Goal: Task Accomplishment & Management: Complete application form

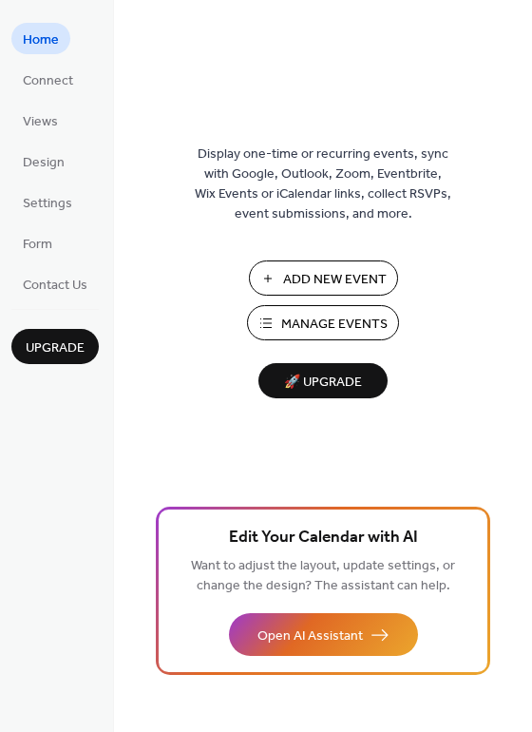
click at [316, 323] on span "Manage Events" at bounding box center [334, 325] width 106 height 20
click at [291, 316] on span "Manage Events" at bounding box center [334, 325] width 106 height 20
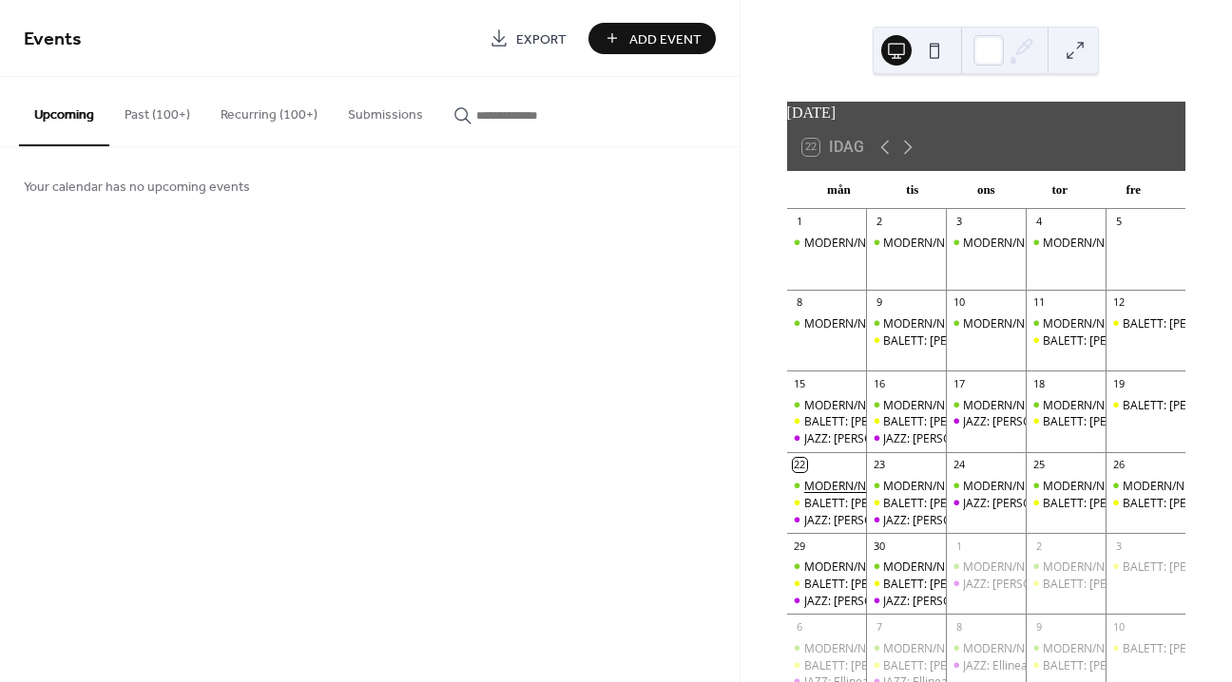
click at [835, 494] on div "MODERN/NUTIDA: Hallunda-week c/o Cullberg" at bounding box center [927, 486] width 247 height 16
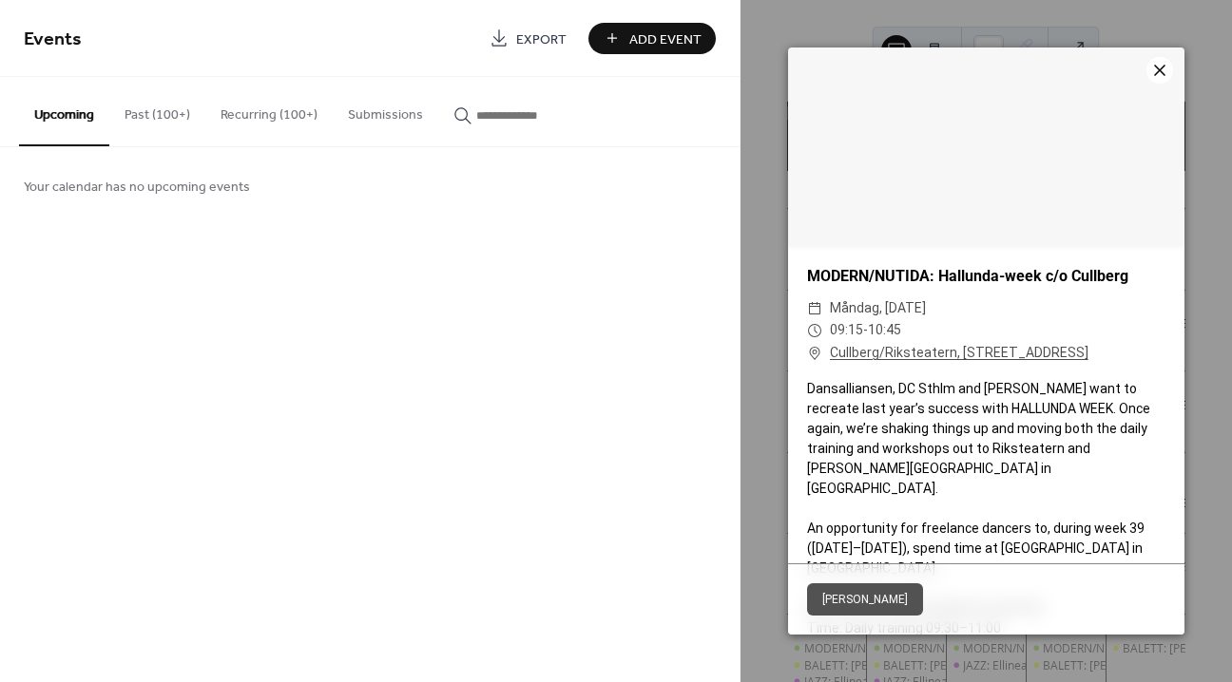
click at [1156, 75] on icon at bounding box center [1159, 70] width 23 height 23
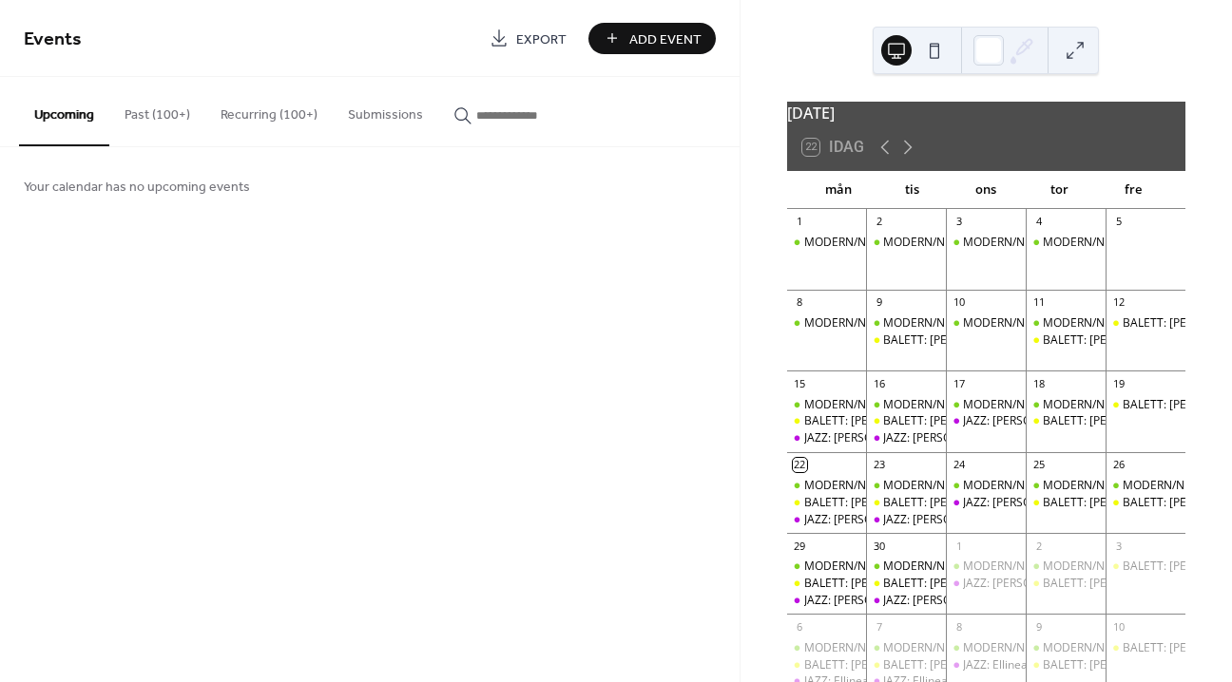
click at [476, 120] on input "button" at bounding box center [533, 115] width 114 height 20
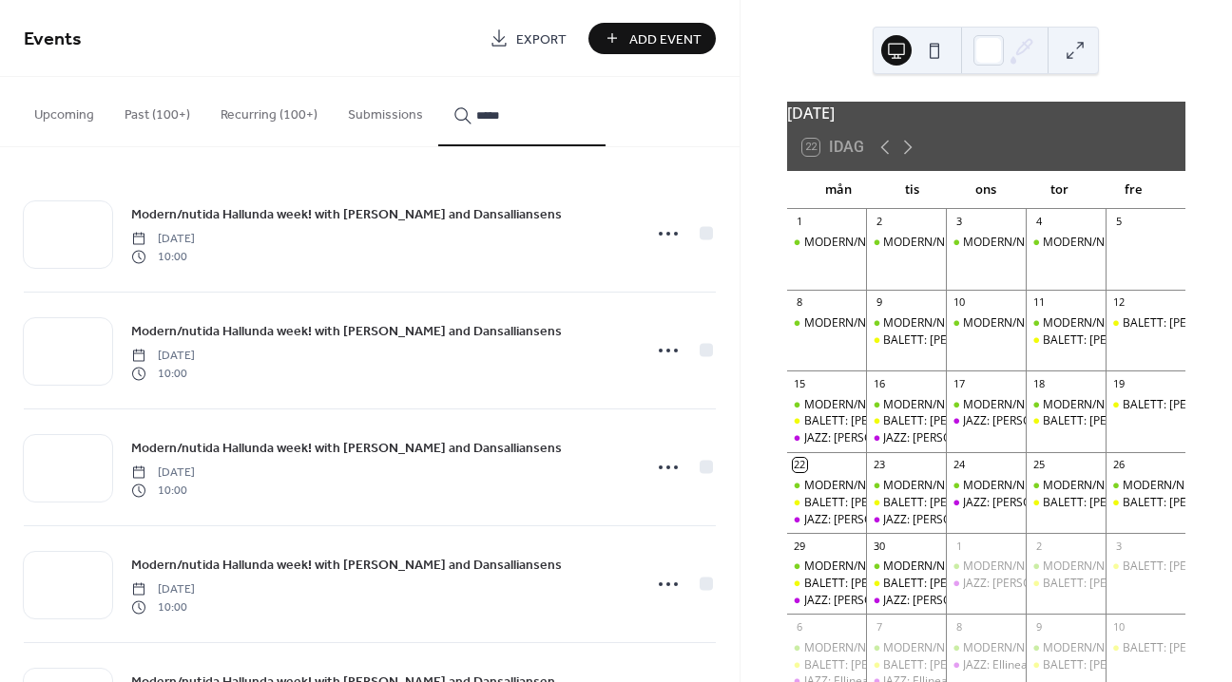
scroll to position [222, 0]
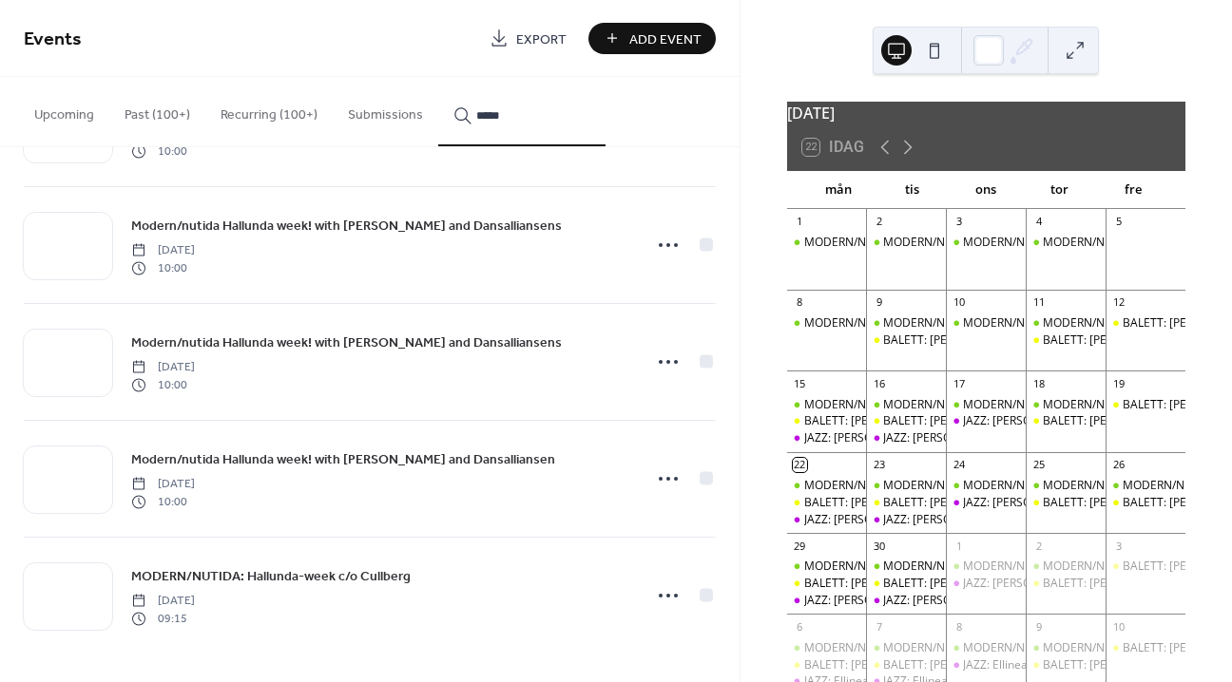
type input "*****"
click at [347, 574] on span "MODERN/NUTIDA: Hallunda-week c/o Cullberg" at bounding box center [270, 577] width 279 height 20
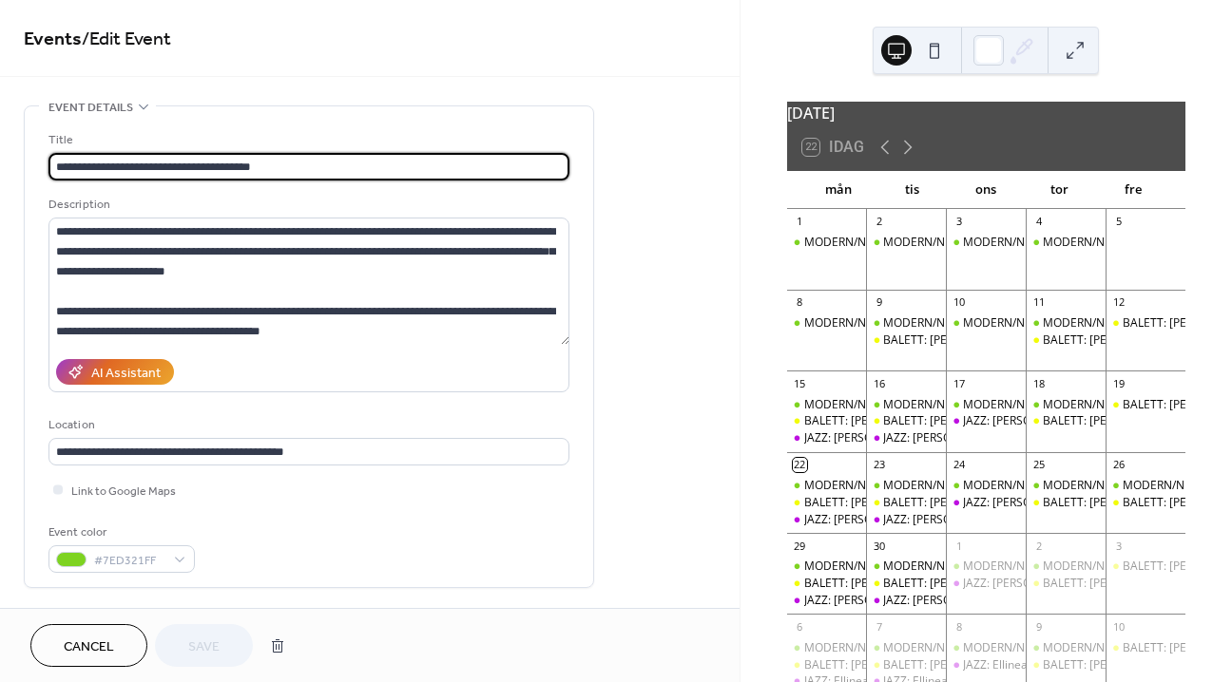
type input "**********"
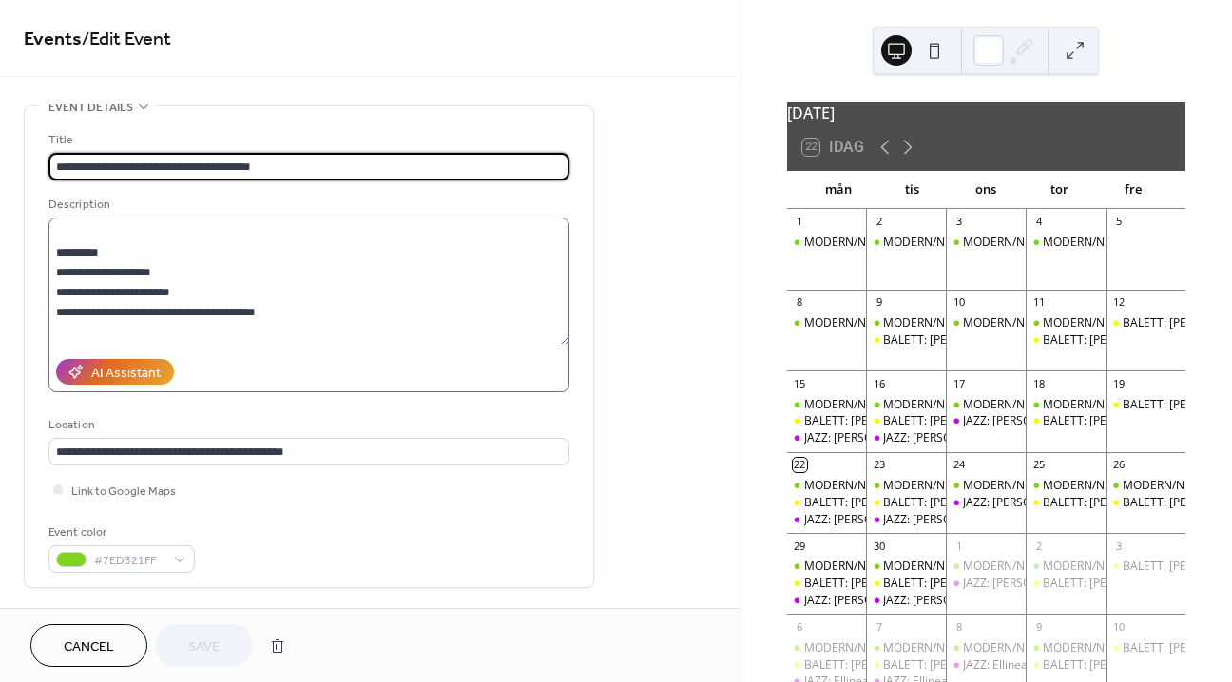
scroll to position [231, 0]
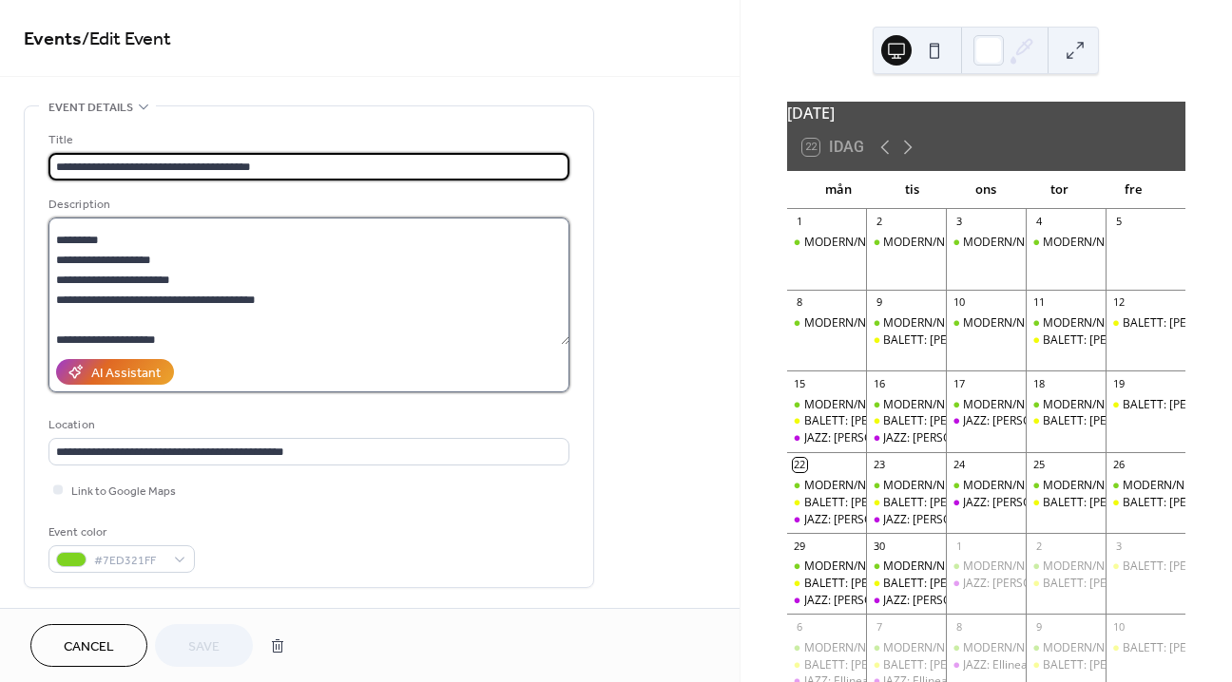
click at [191, 279] on textarea at bounding box center [308, 281] width 521 height 127
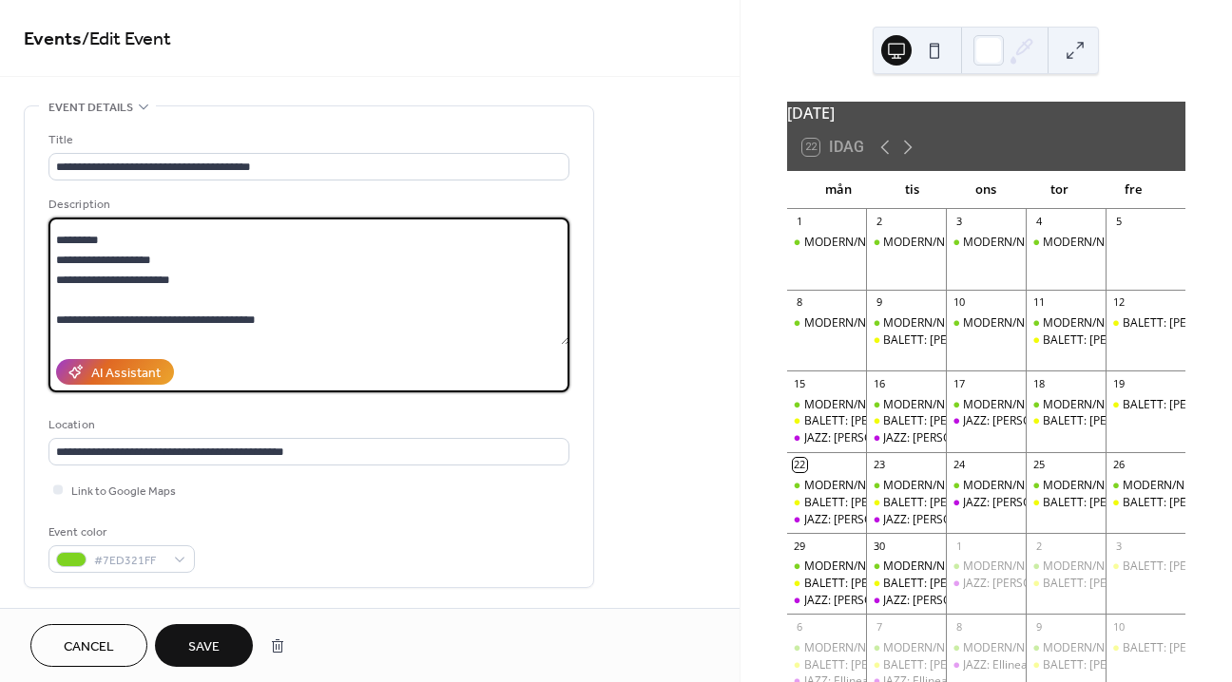
scroll to position [301, 0]
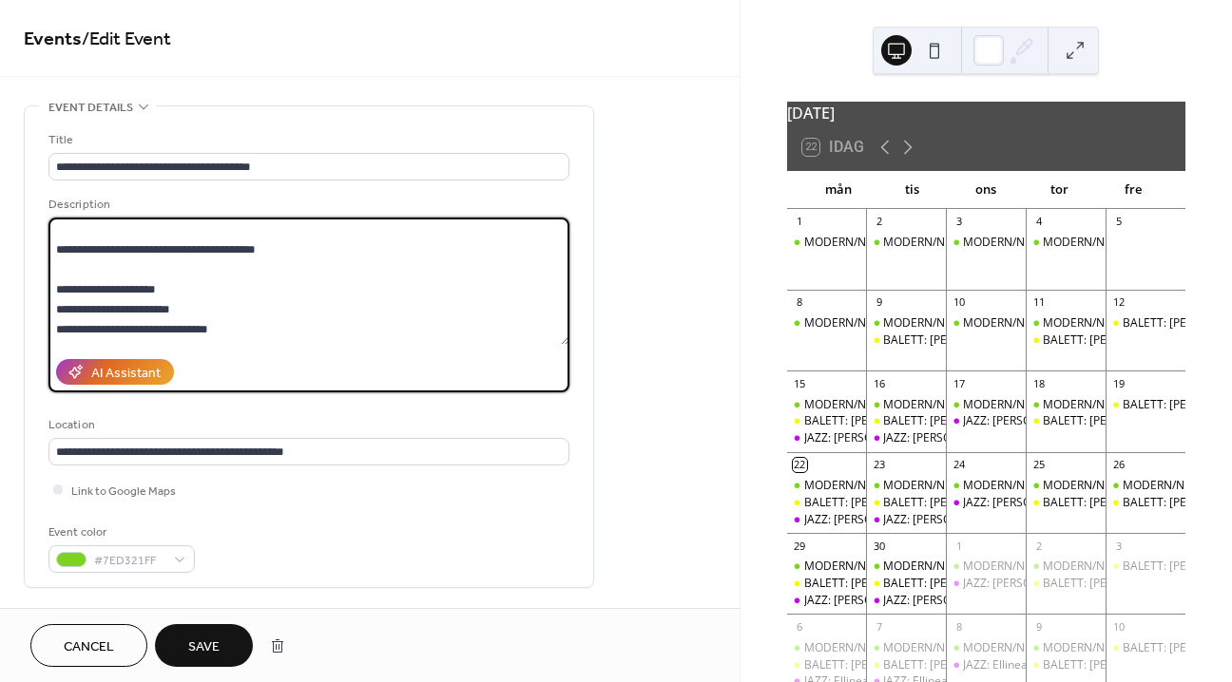
paste textarea "**********"
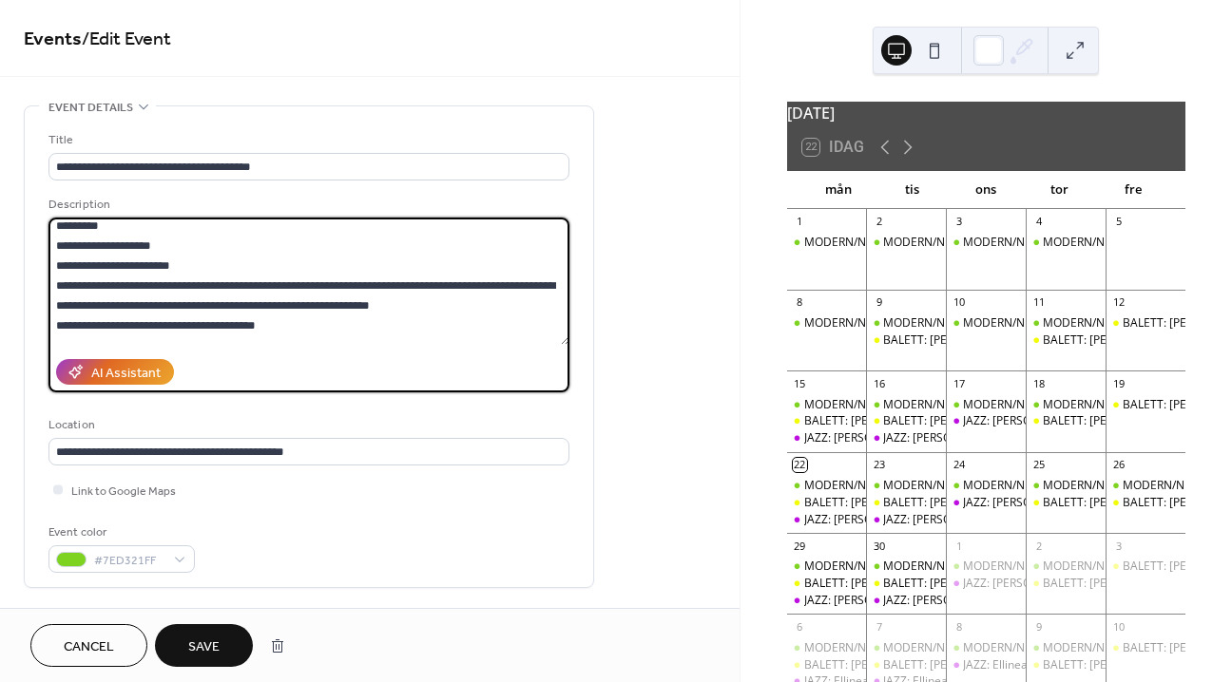
scroll to position [239, 0]
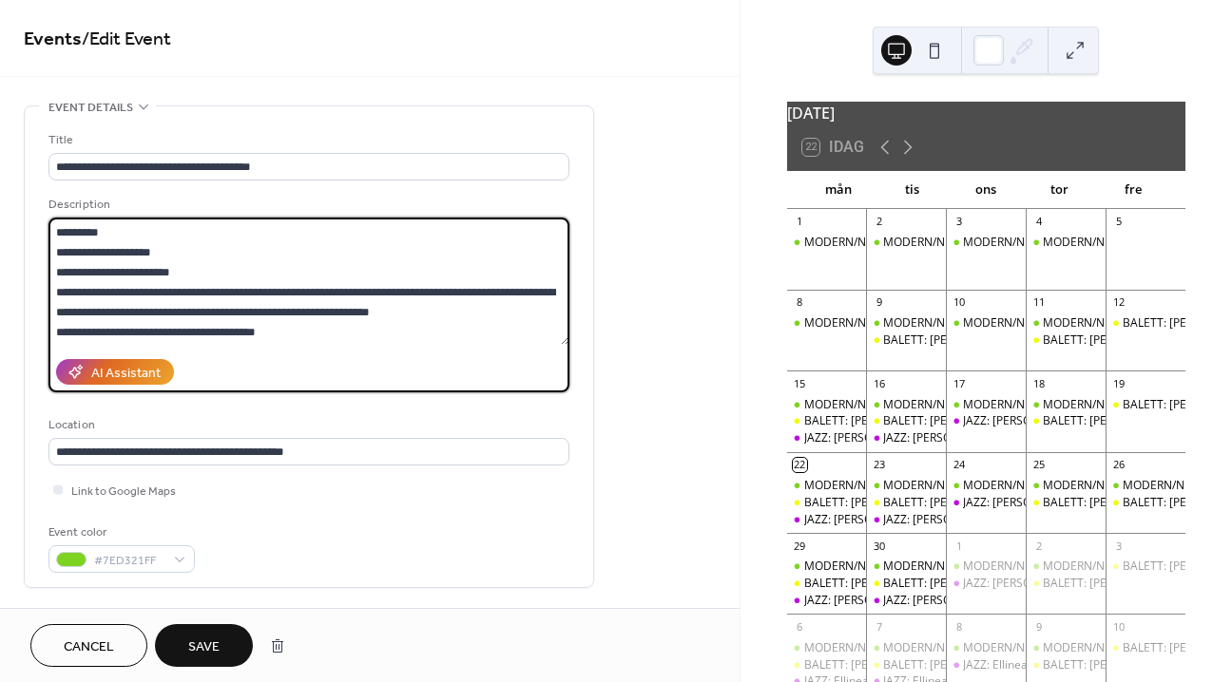
click at [60, 332] on textarea at bounding box center [308, 281] width 521 height 127
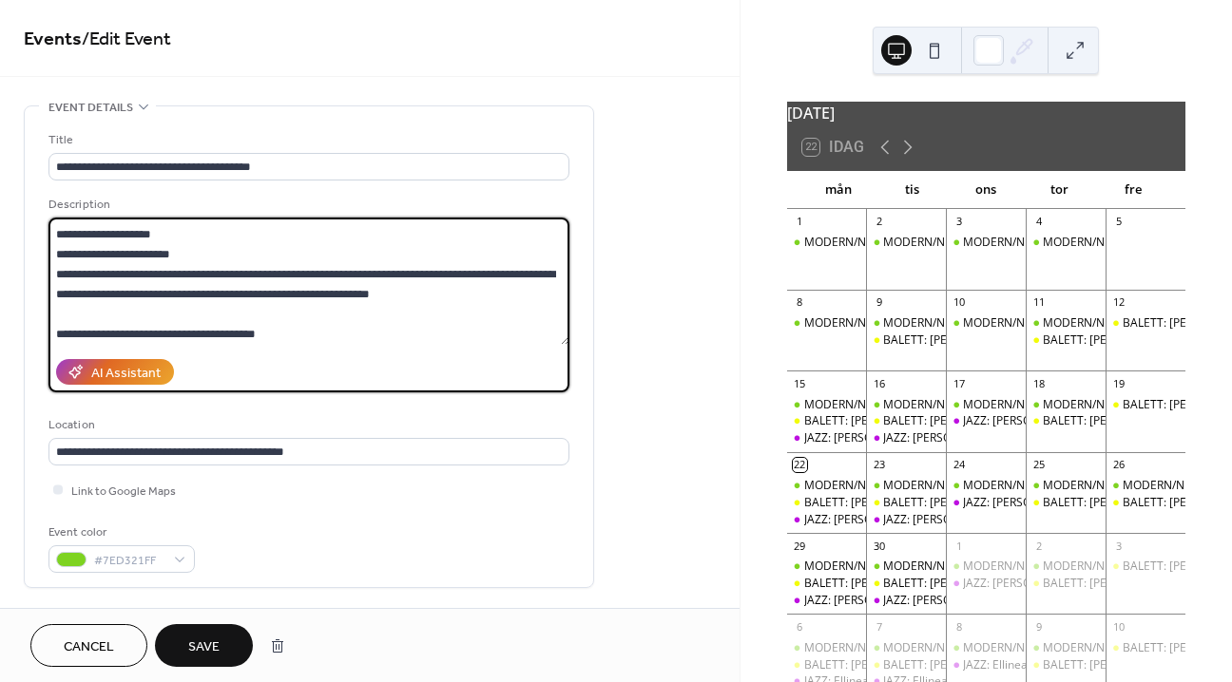
click at [296, 335] on textarea at bounding box center [308, 281] width 521 height 127
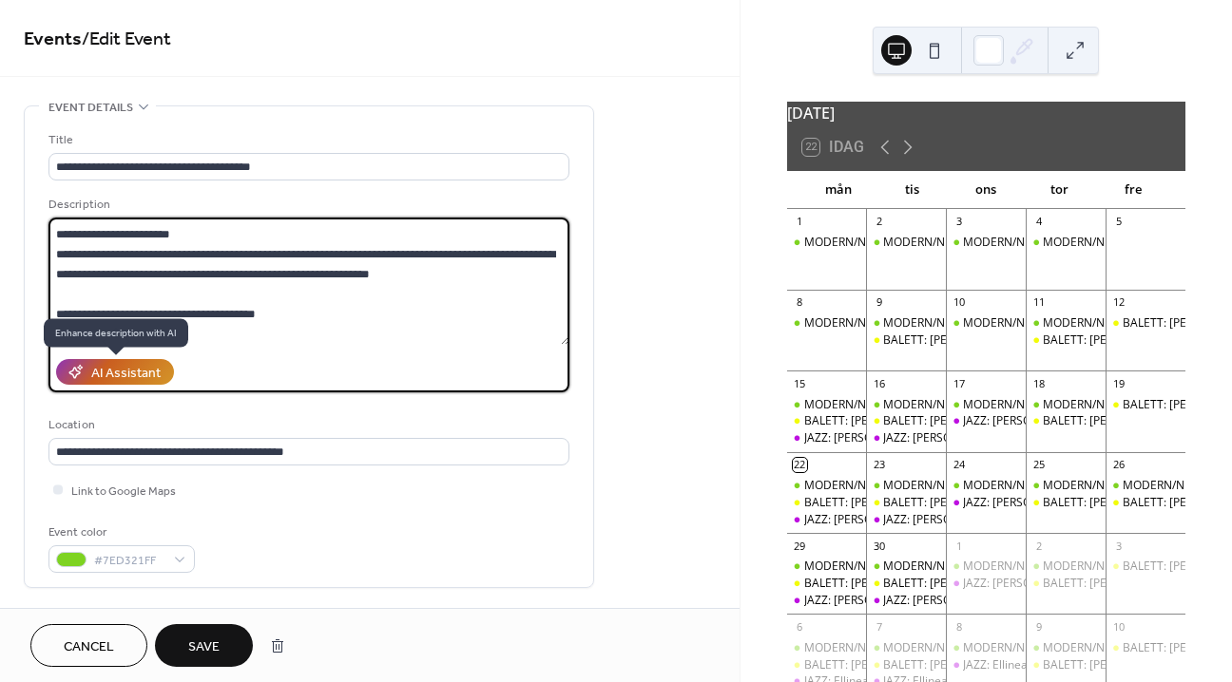
paste textarea "**********"
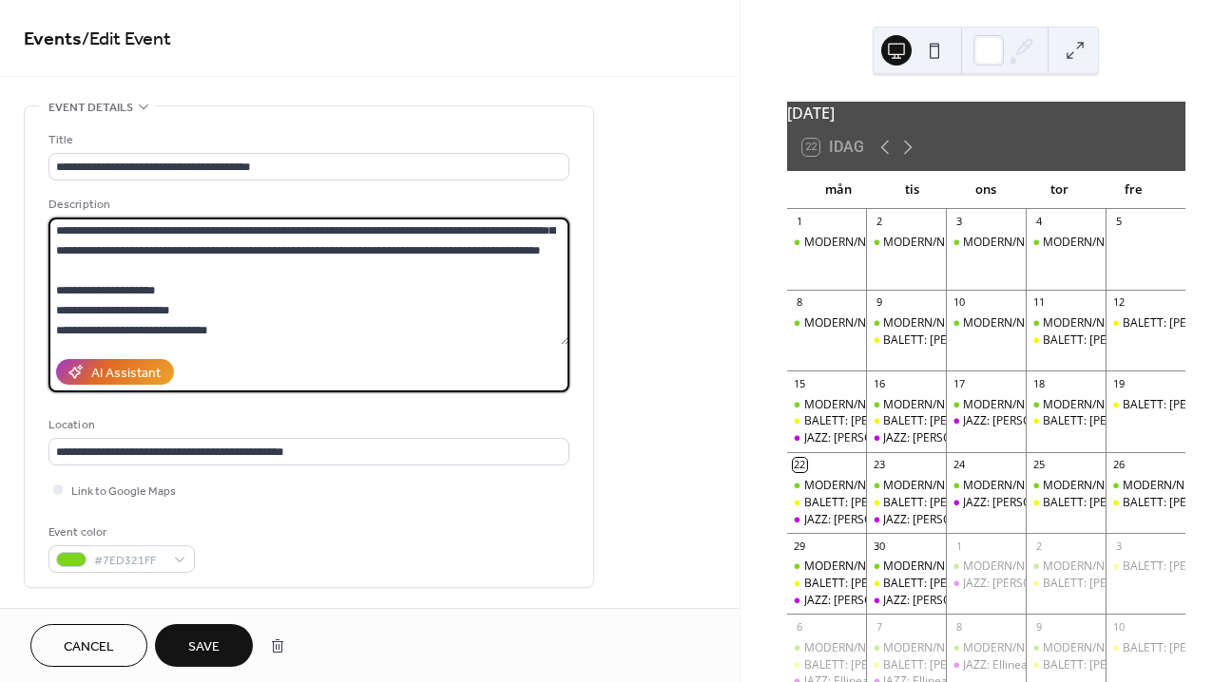
scroll to position [412, 0]
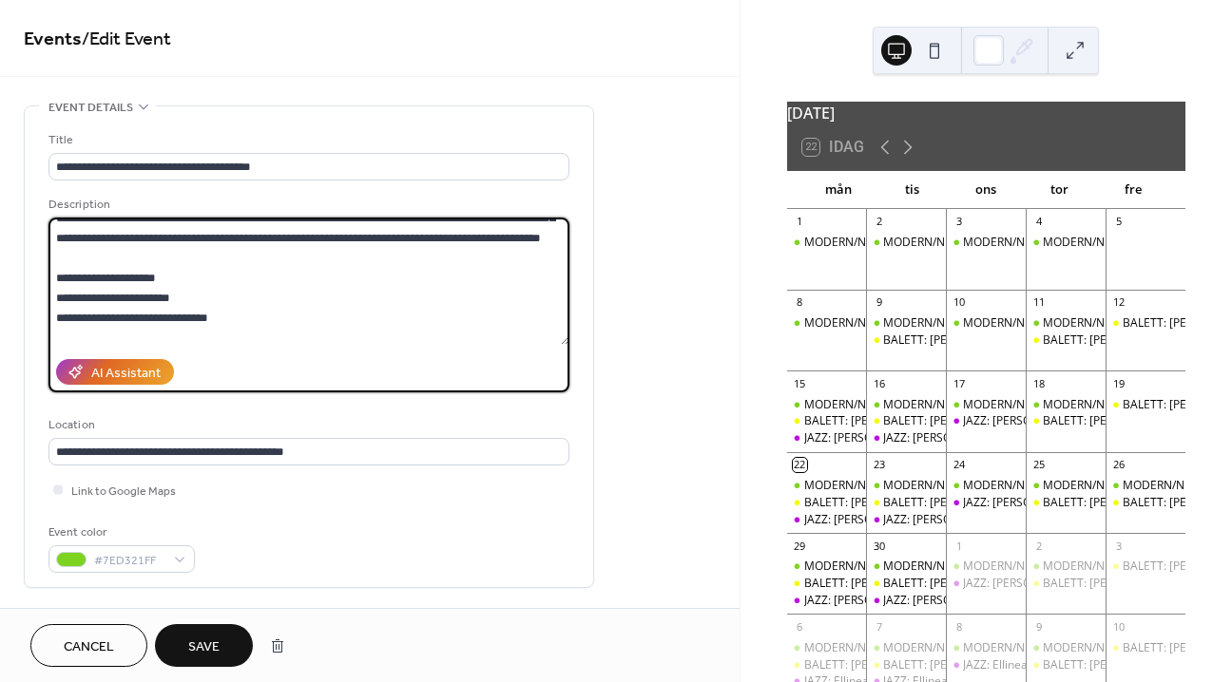
click at [192, 317] on textarea at bounding box center [308, 281] width 521 height 127
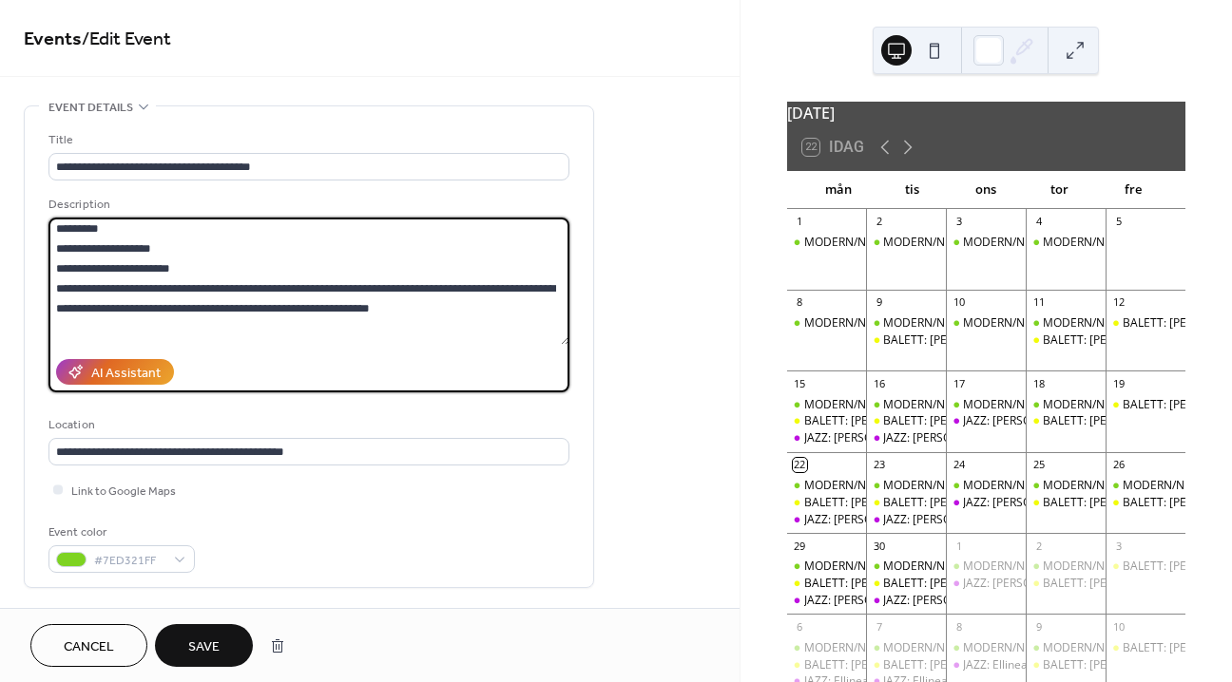
scroll to position [214, 0]
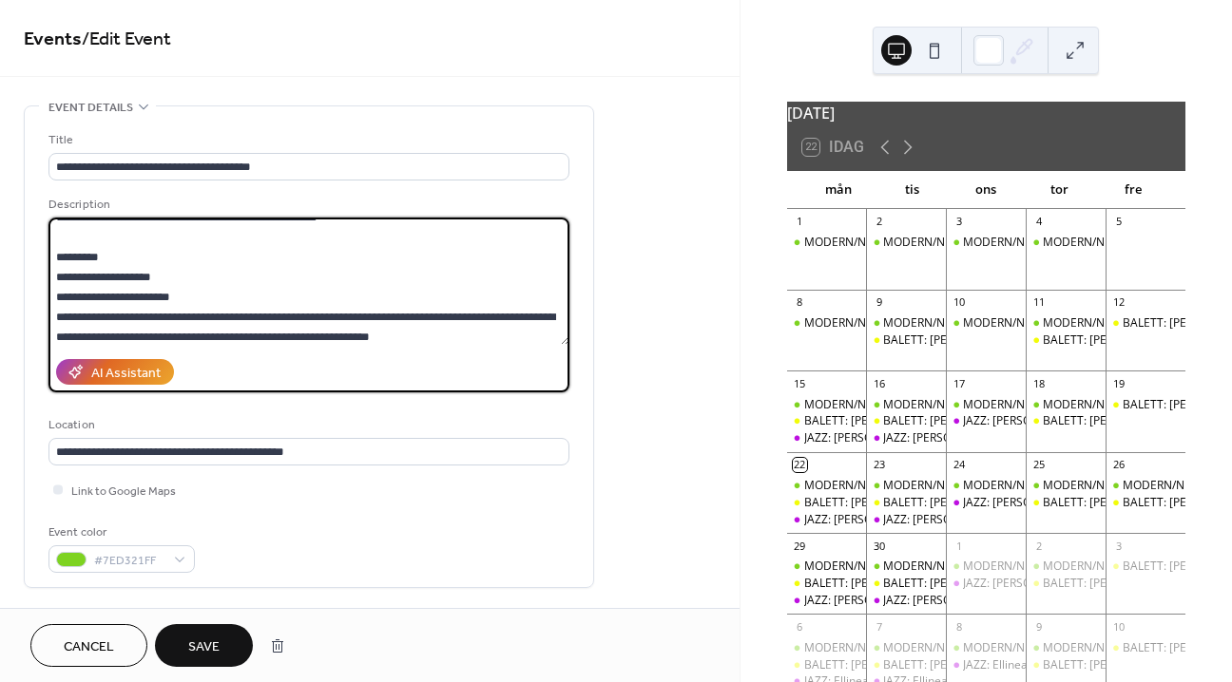
drag, startPoint x: 417, startPoint y: 332, endPoint x: 52, endPoint y: 325, distance: 365.0
click at [52, 325] on textarea at bounding box center [308, 281] width 521 height 127
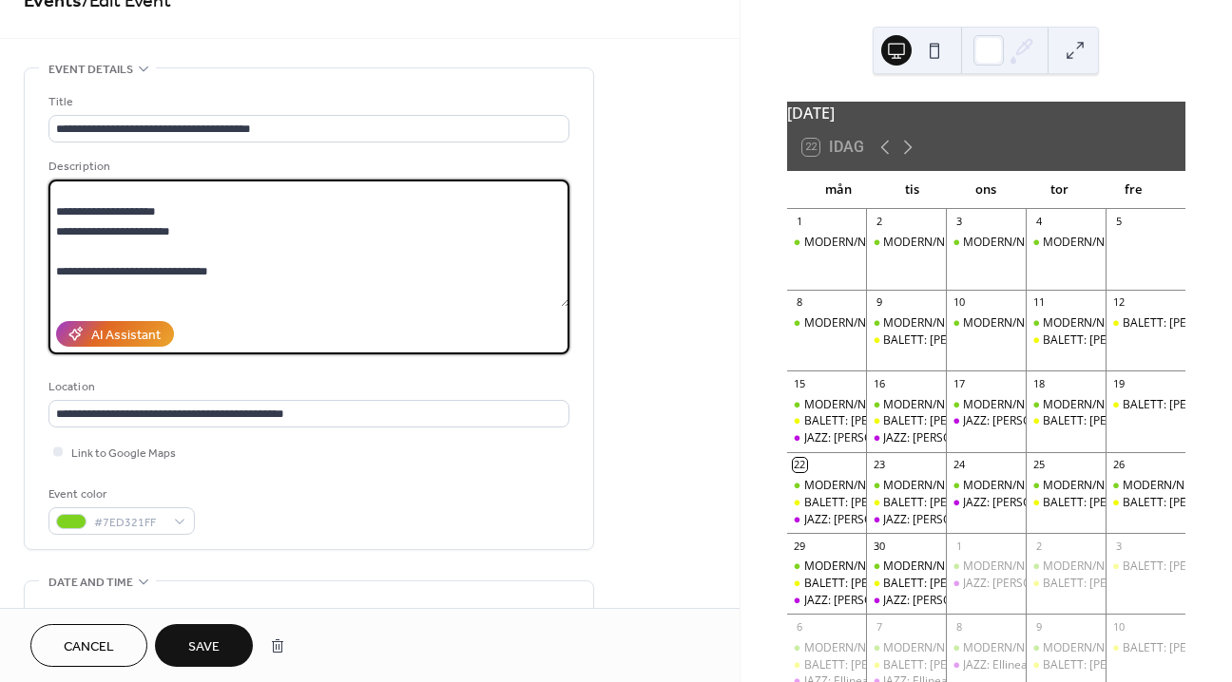
scroll to position [443, 0]
click at [123, 261] on textarea at bounding box center [308, 243] width 521 height 127
paste textarea "**********"
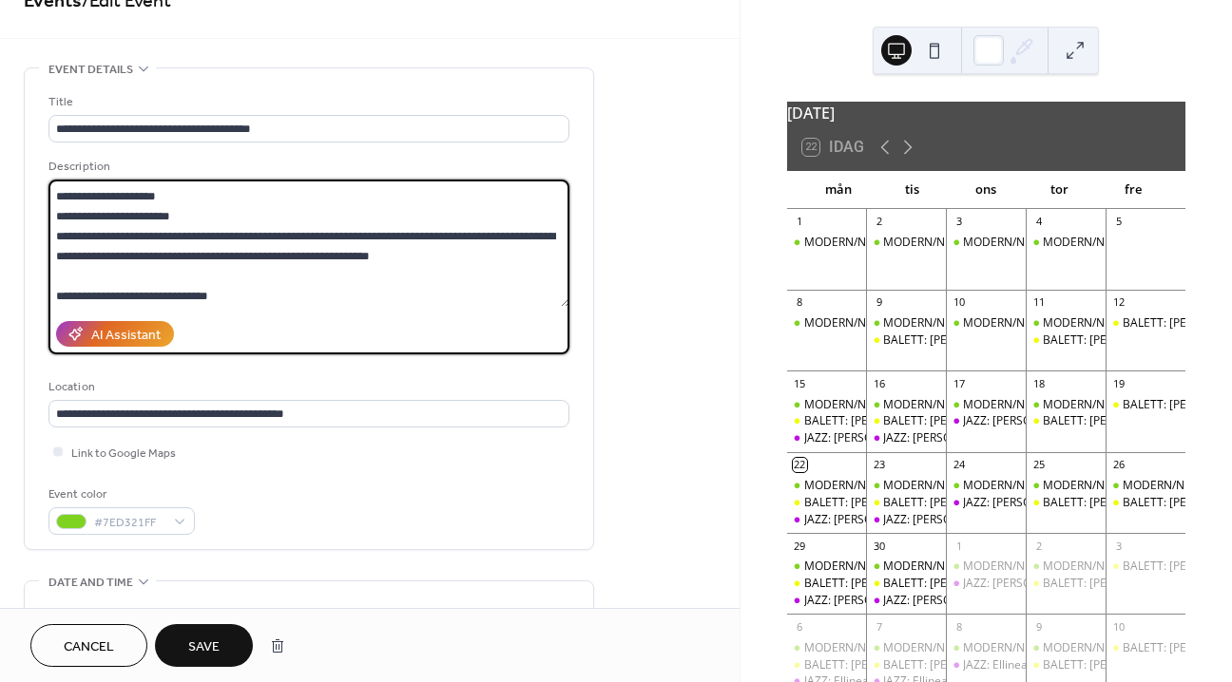
scroll to position [501, 0]
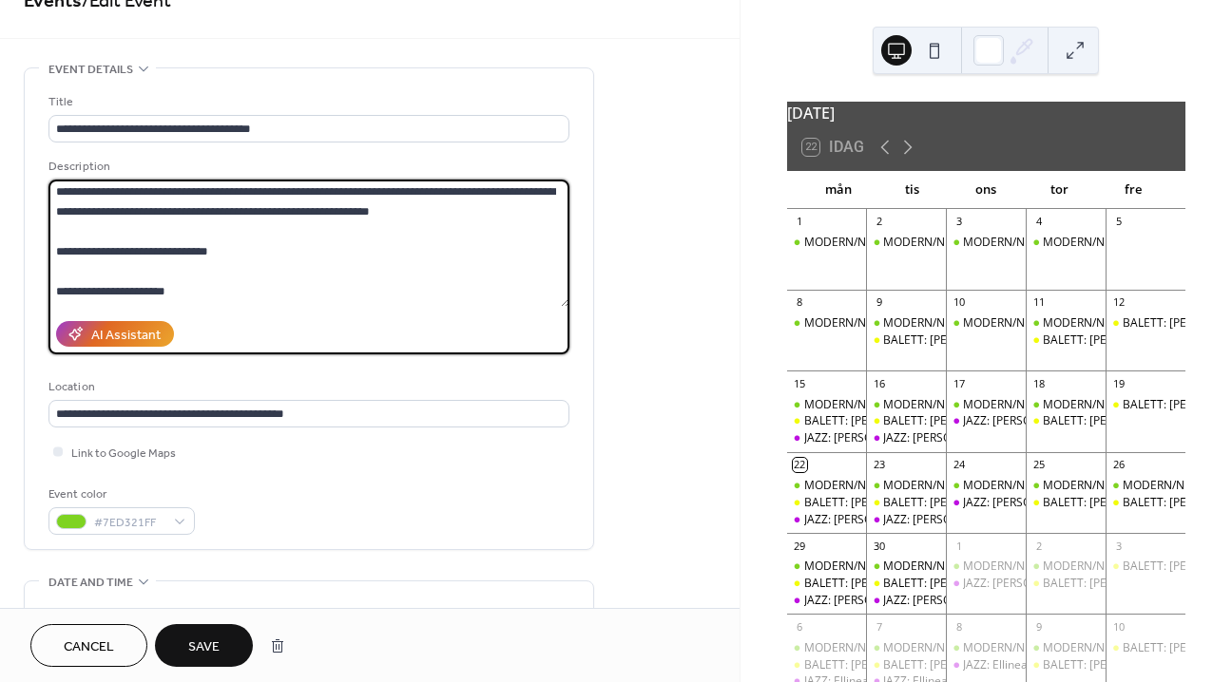
click at [113, 280] on textarea at bounding box center [308, 243] width 521 height 127
click at [262, 272] on textarea at bounding box center [308, 243] width 521 height 127
paste textarea "**********"
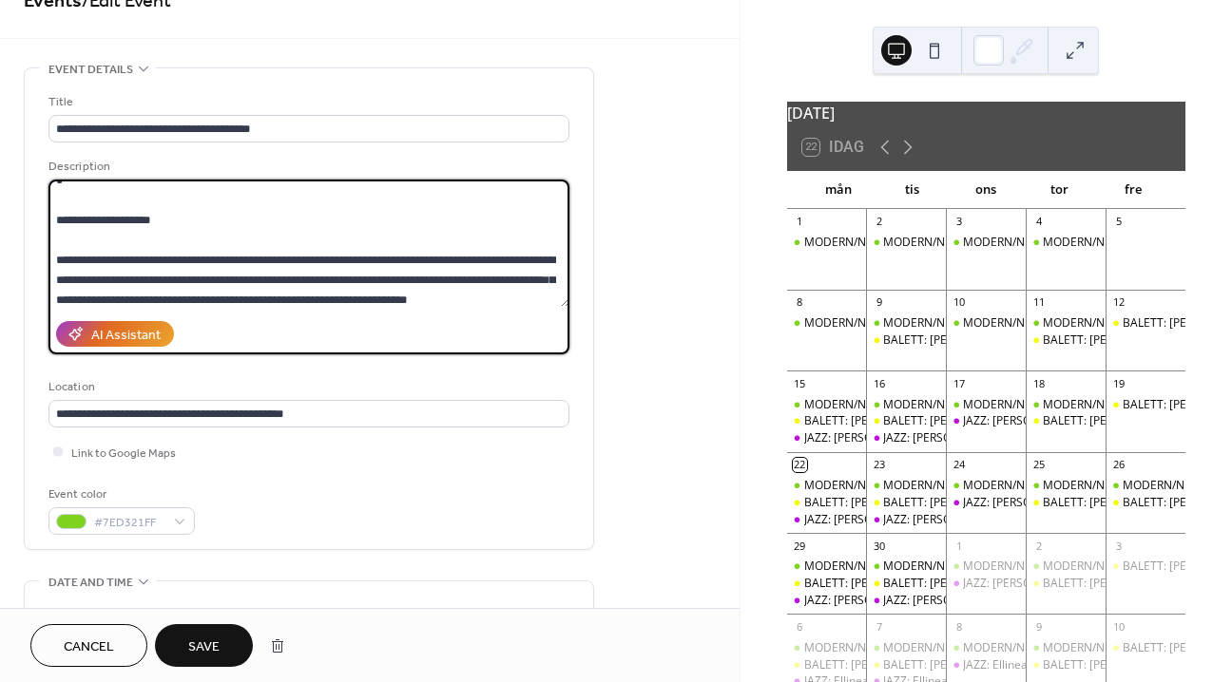
scroll to position [831, 0]
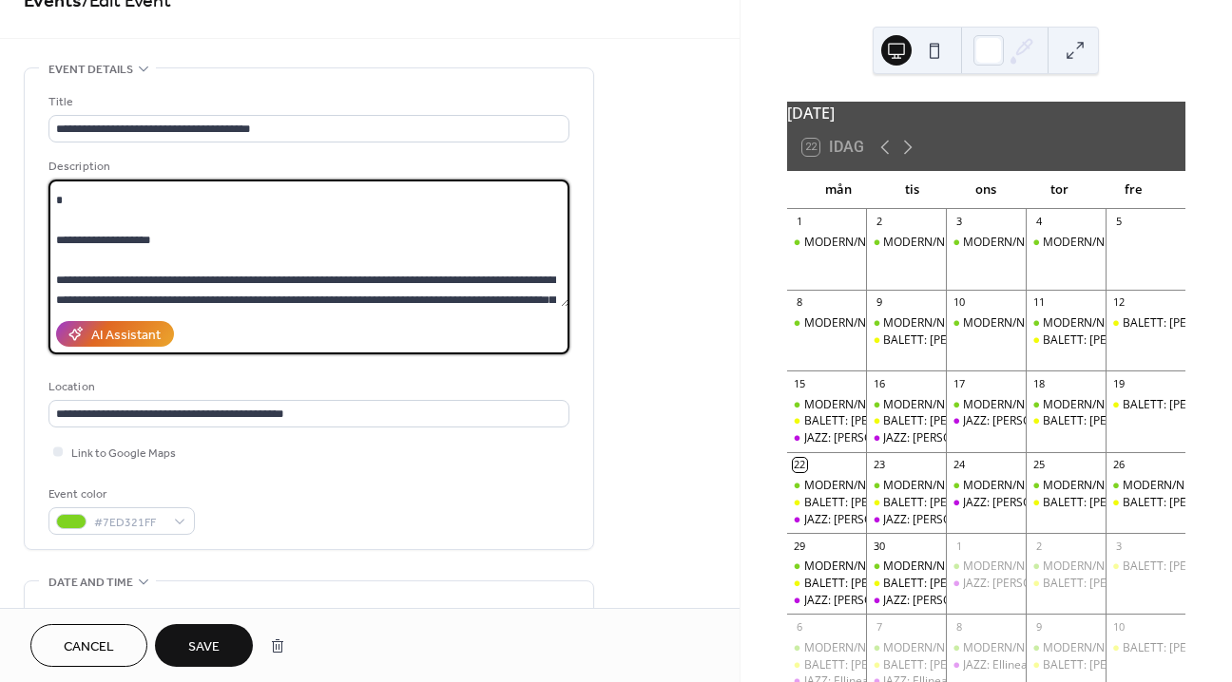
click at [132, 294] on textarea at bounding box center [308, 243] width 521 height 127
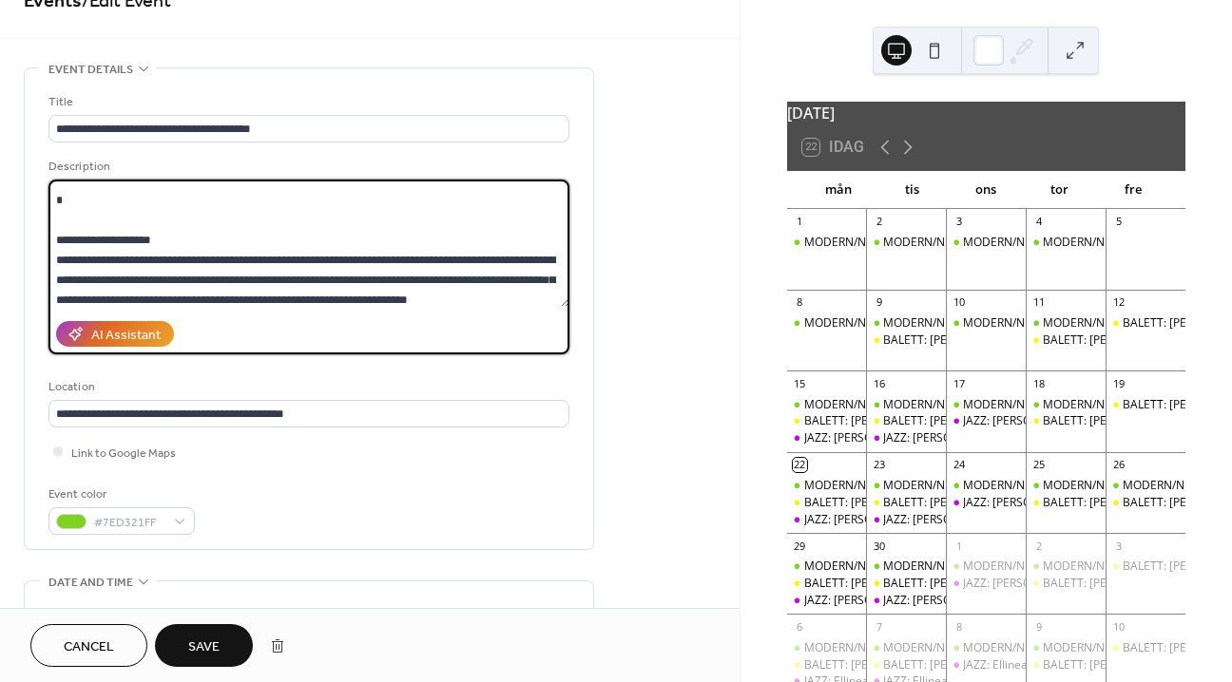
click at [90, 252] on textarea at bounding box center [308, 243] width 521 height 127
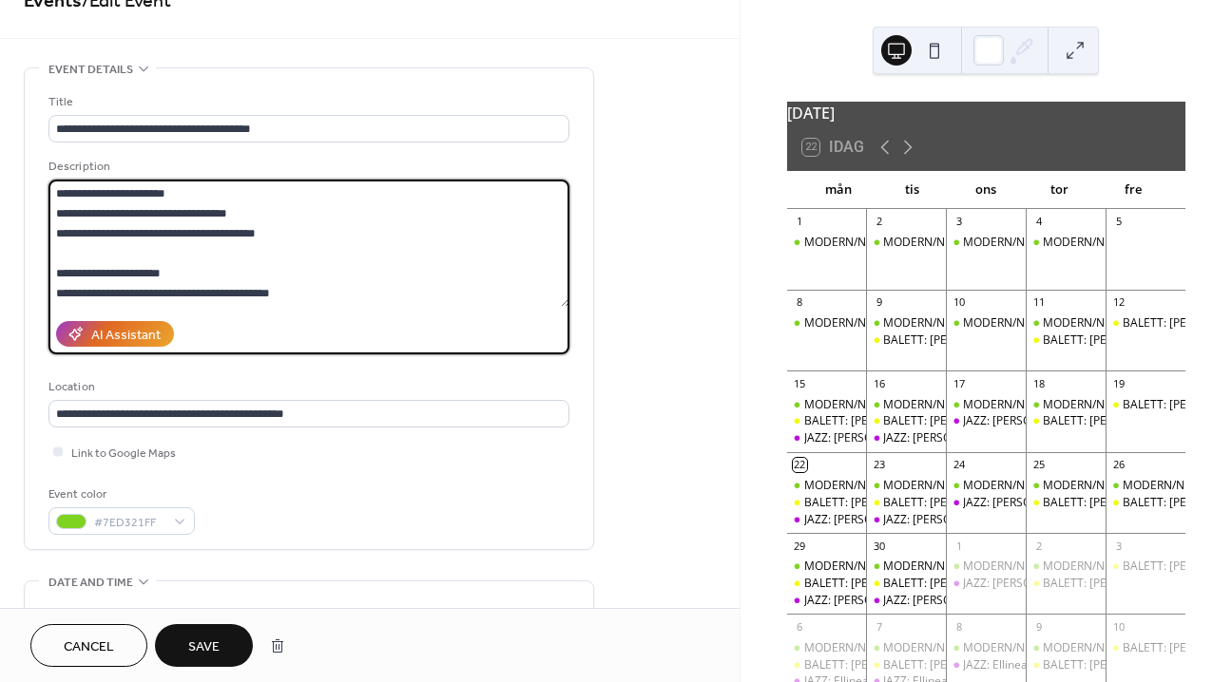
scroll to position [946, 0]
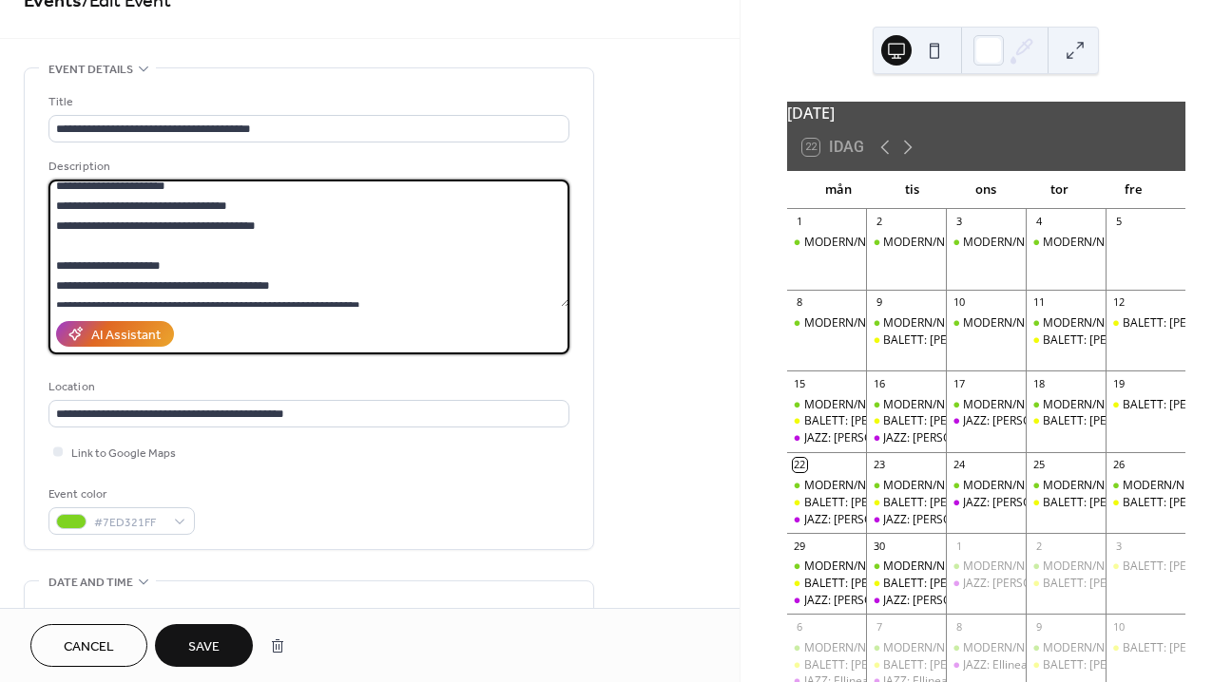
click at [250, 246] on textarea at bounding box center [308, 243] width 521 height 127
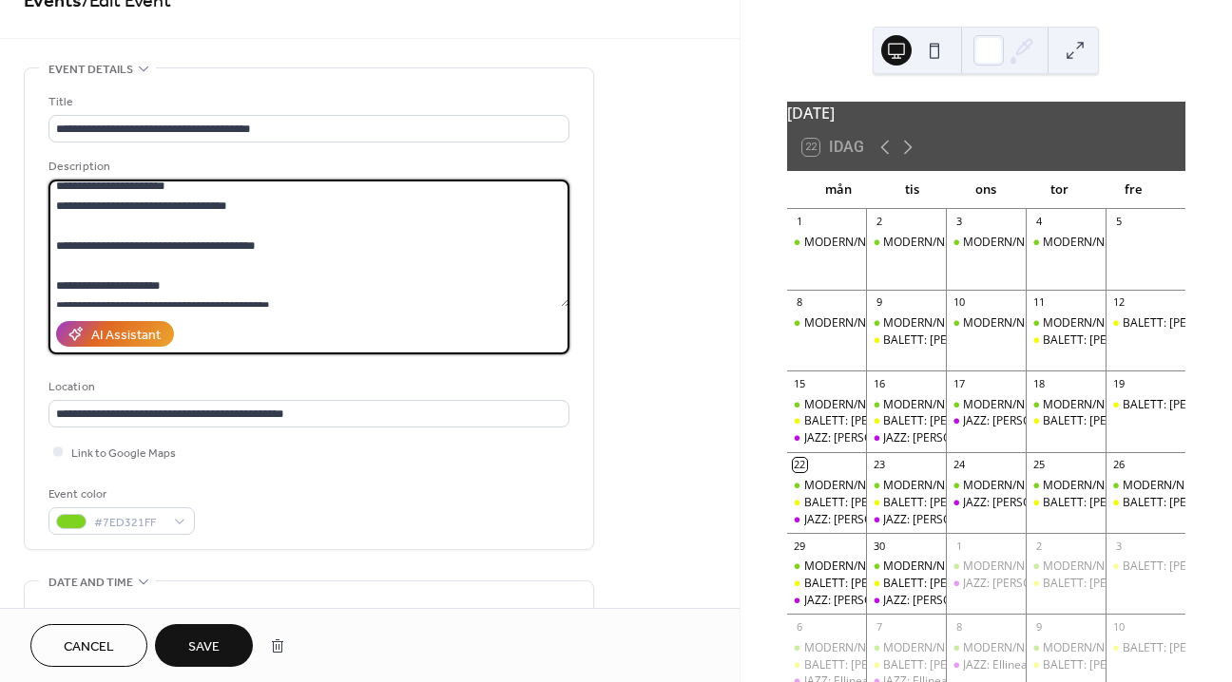
scroll to position [1020, 0]
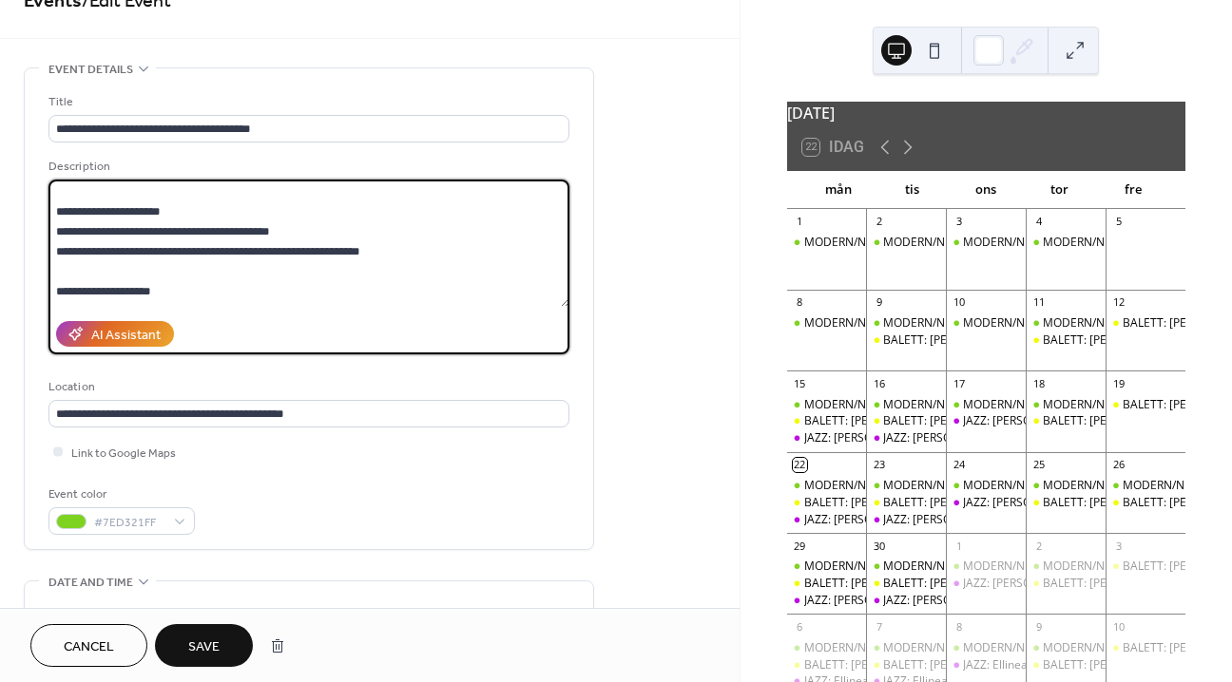
paste textarea "**********"
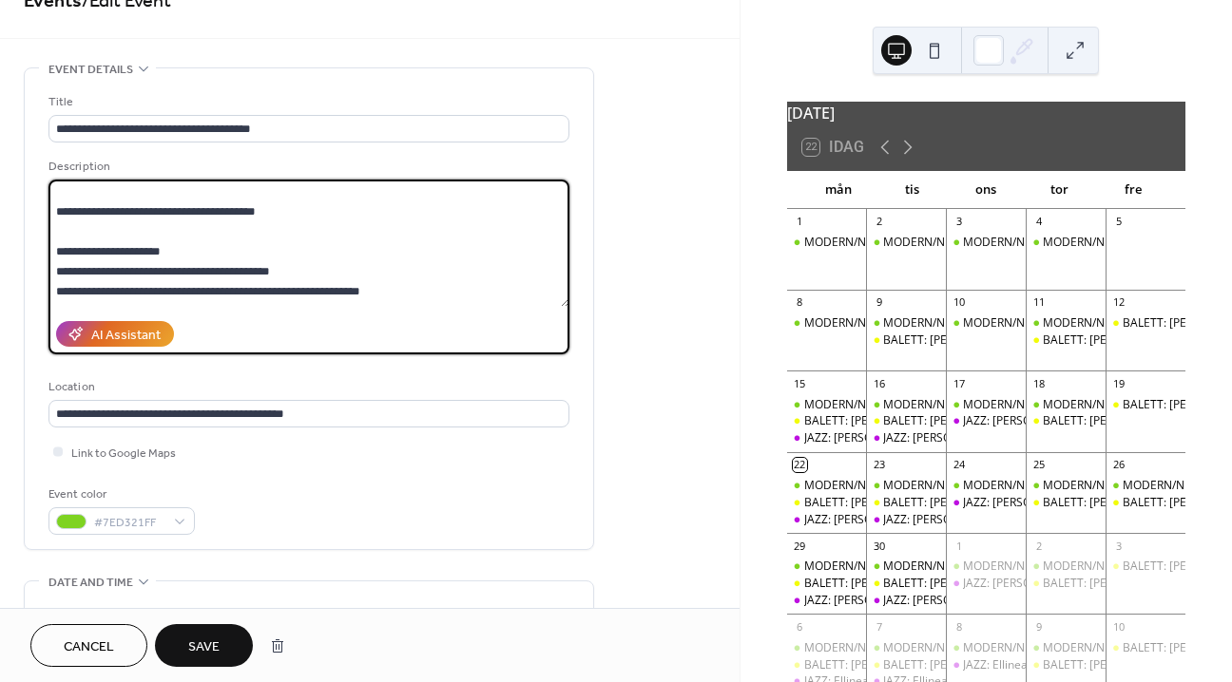
scroll to position [1084, 0]
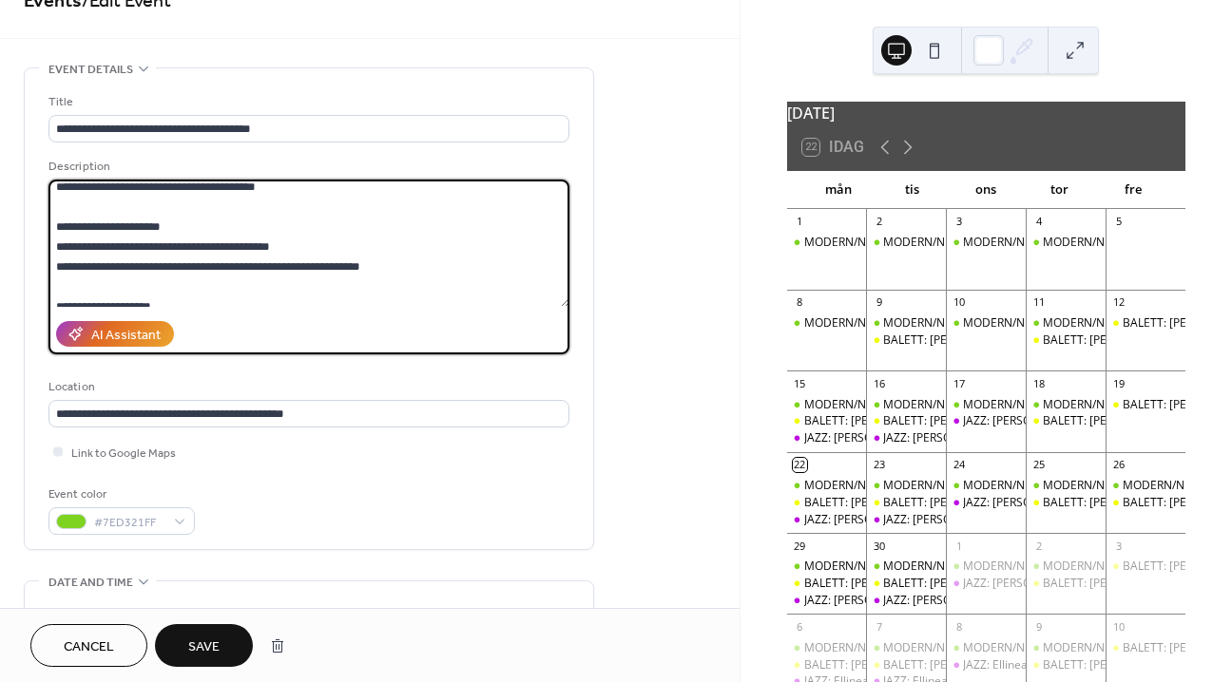
click at [284, 224] on textarea at bounding box center [308, 243] width 521 height 127
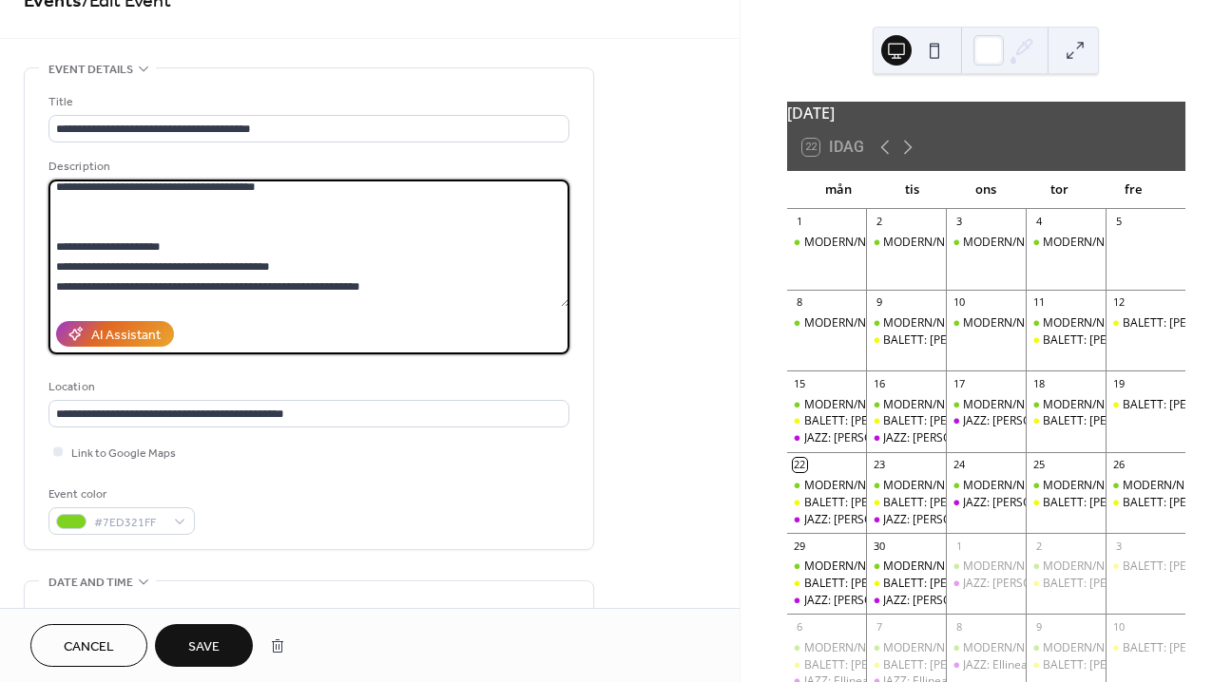
paste textarea "**********"
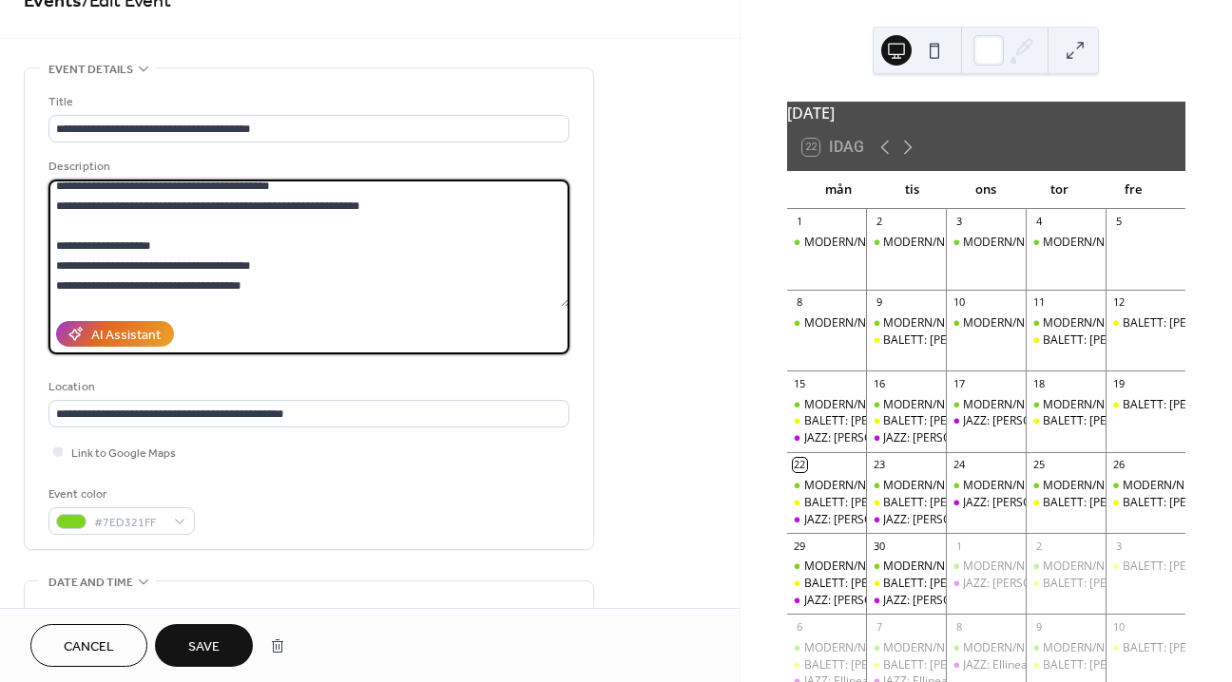
scroll to position [1331, 0]
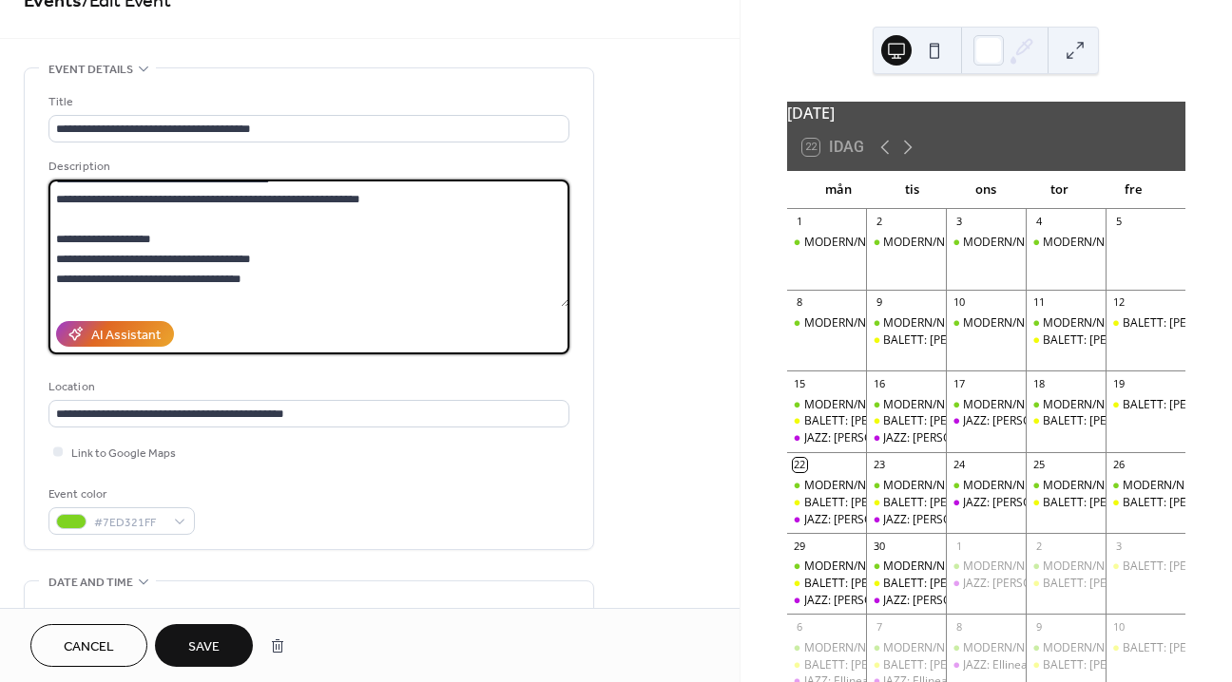
click at [313, 217] on textarea at bounding box center [308, 243] width 521 height 127
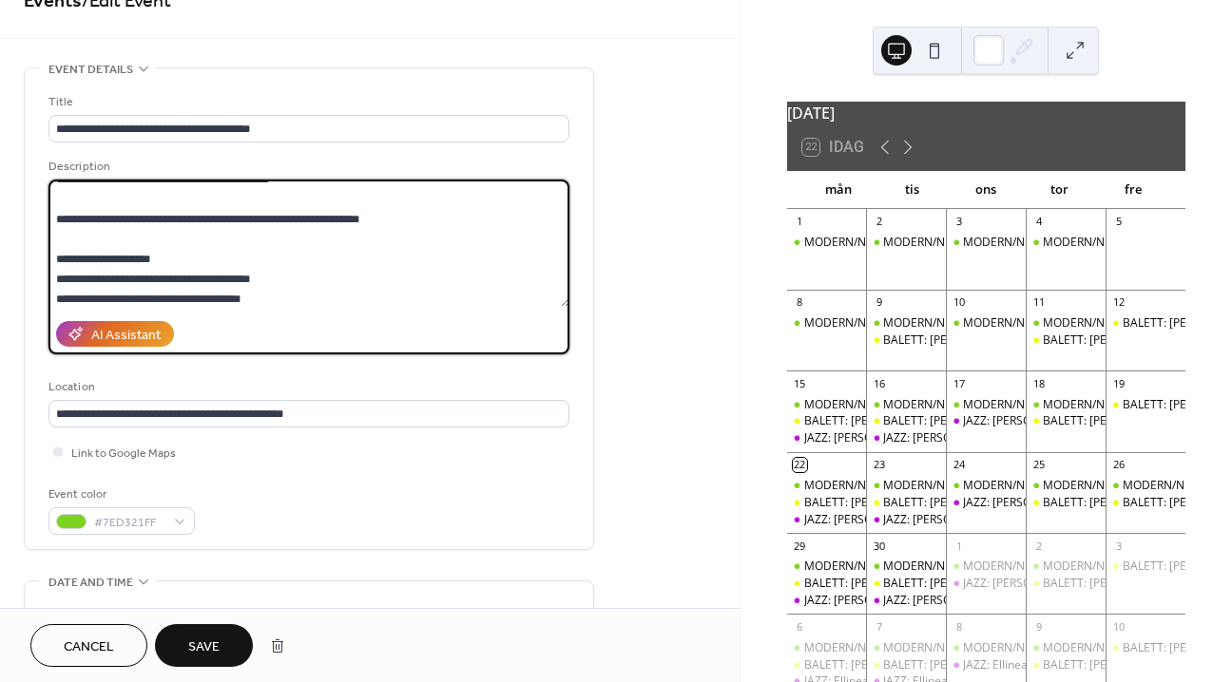
scroll to position [1379, 0]
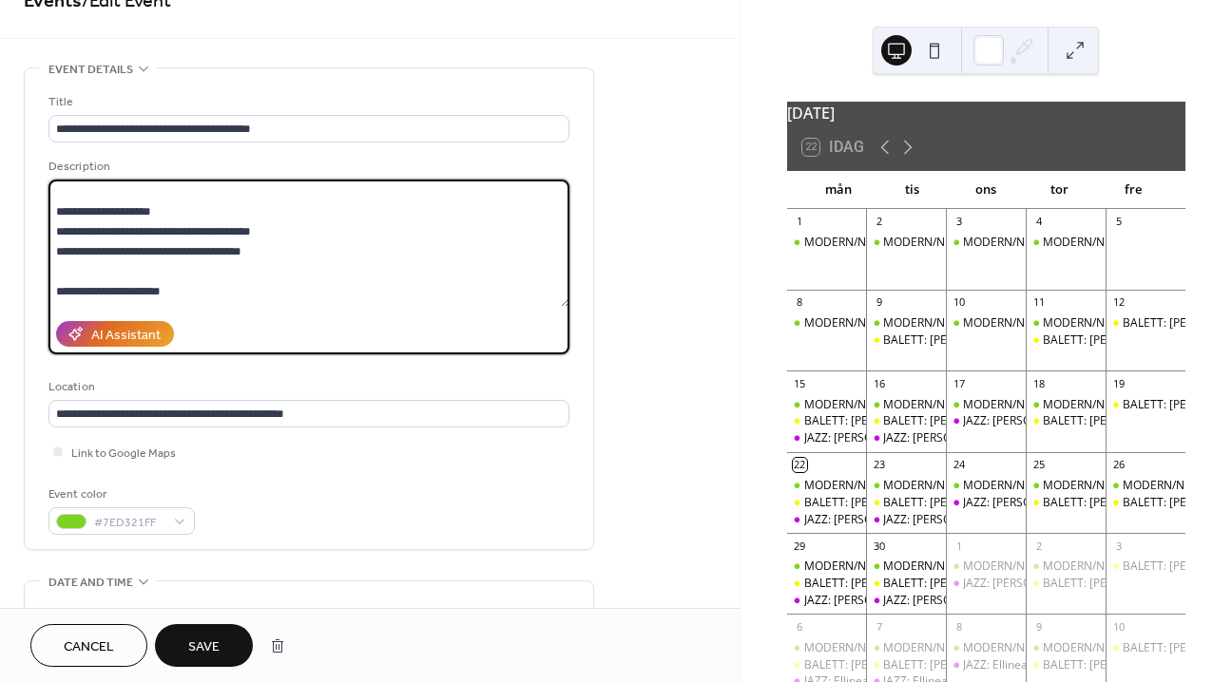
paste textarea "**********"
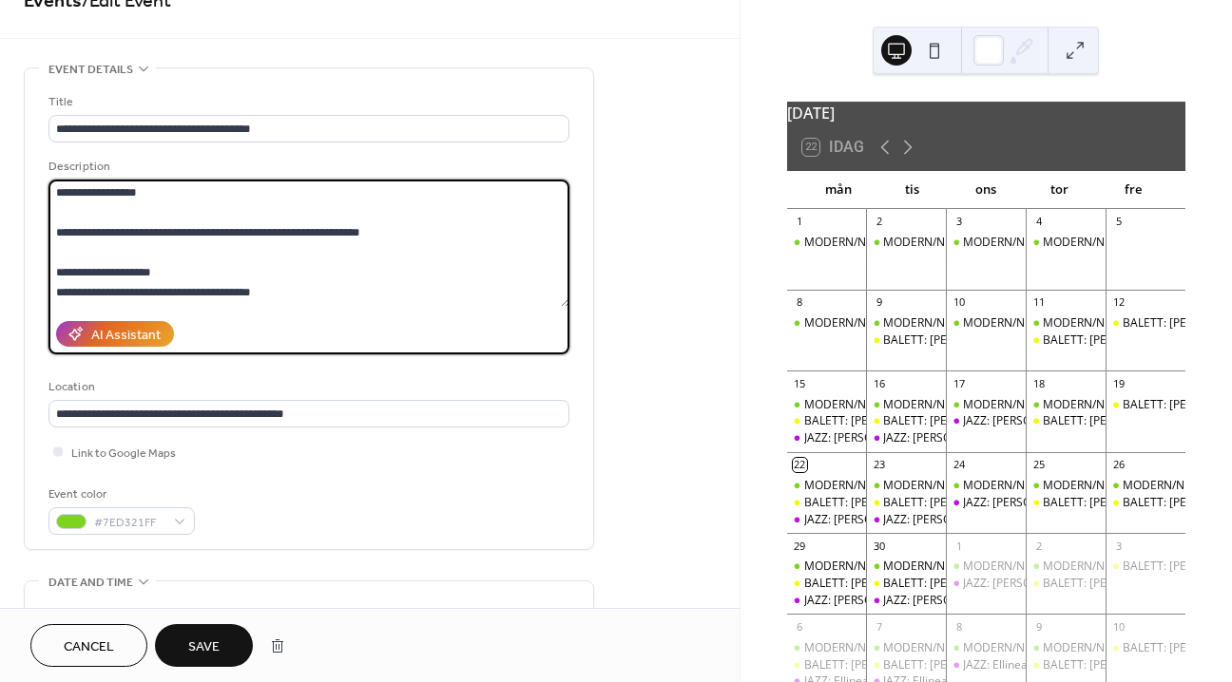
scroll to position [1638, 0]
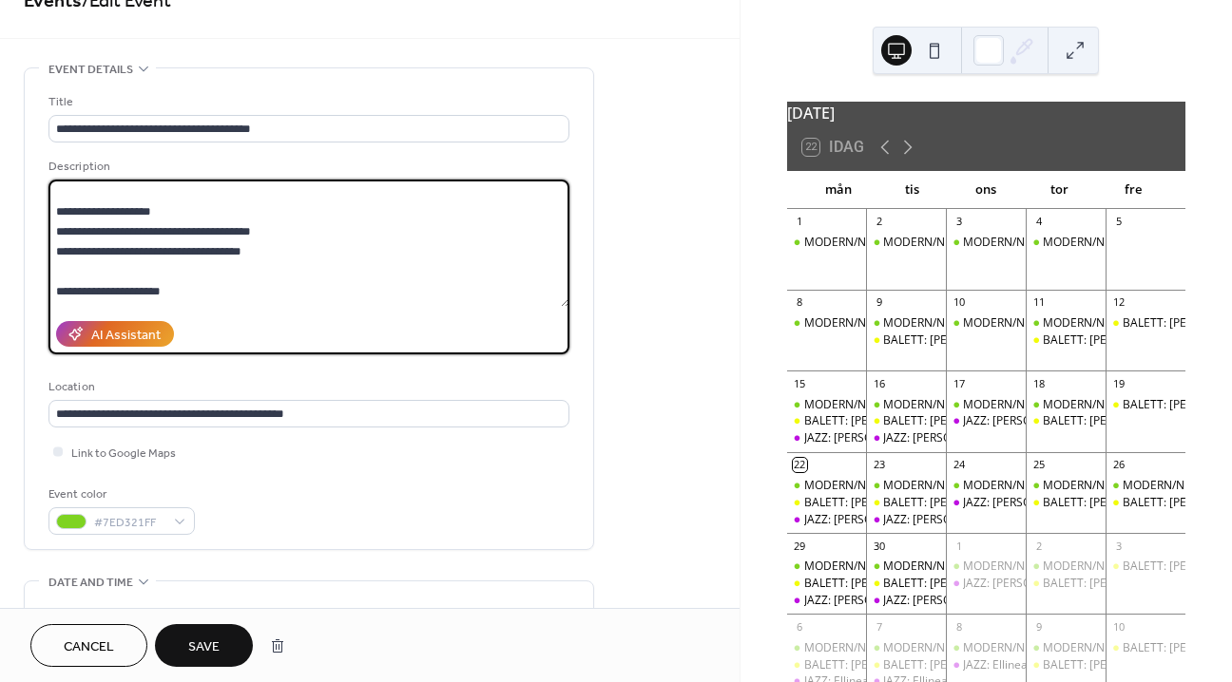
click at [173, 232] on textarea at bounding box center [308, 243] width 521 height 127
paste textarea "**********"
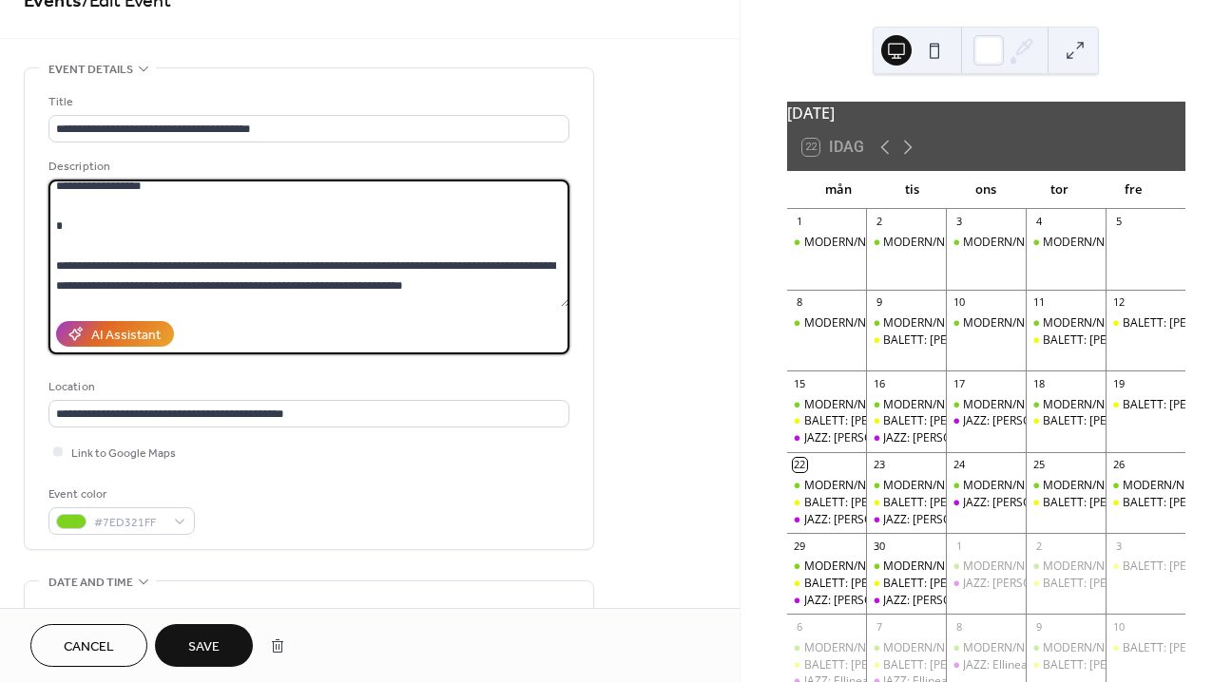
scroll to position [1376, 0]
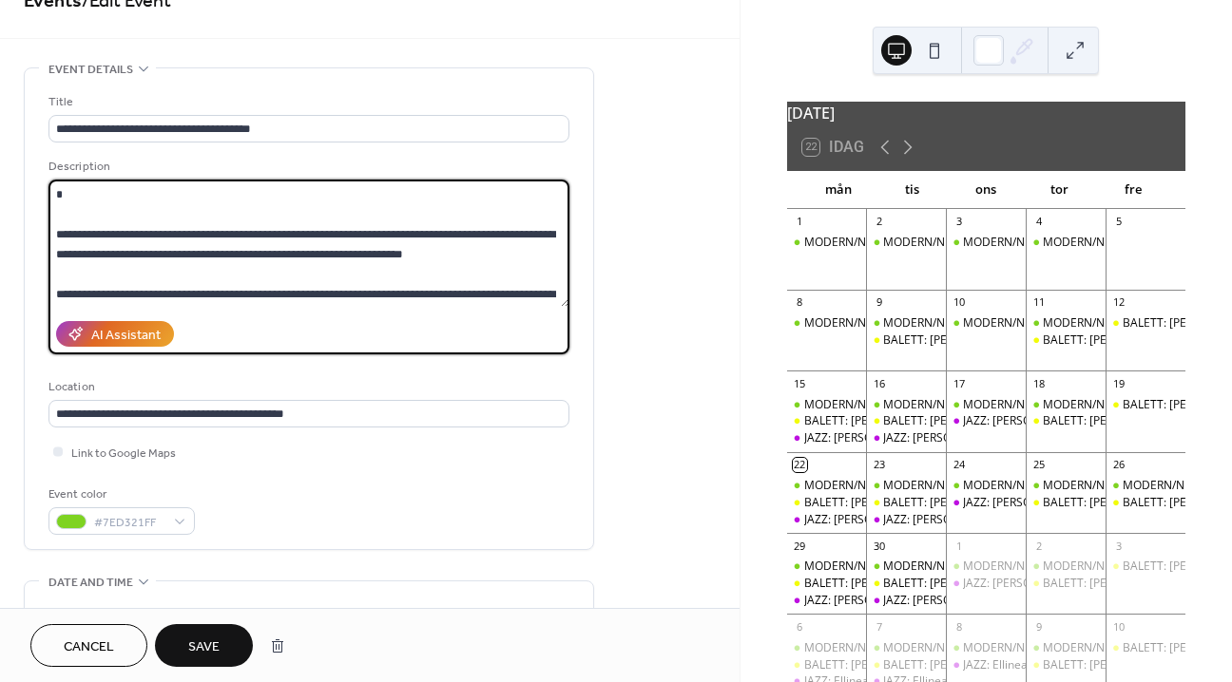
click at [162, 251] on textarea at bounding box center [308, 243] width 521 height 127
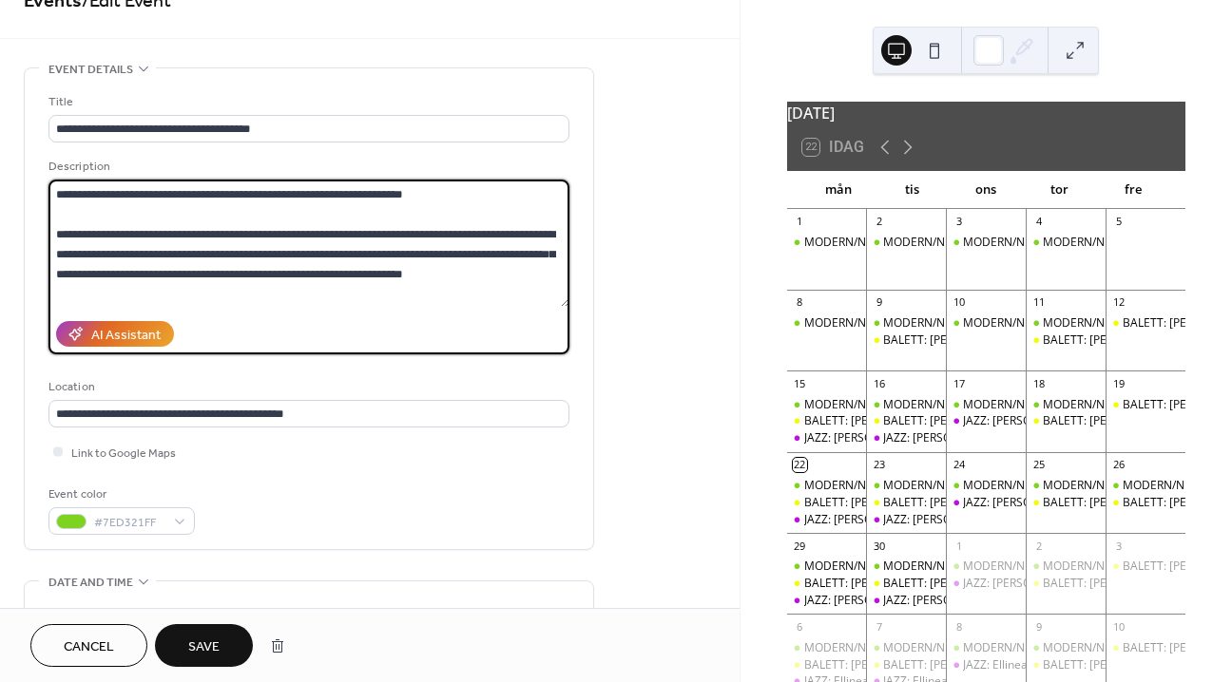
click at [173, 247] on textarea at bounding box center [308, 243] width 521 height 127
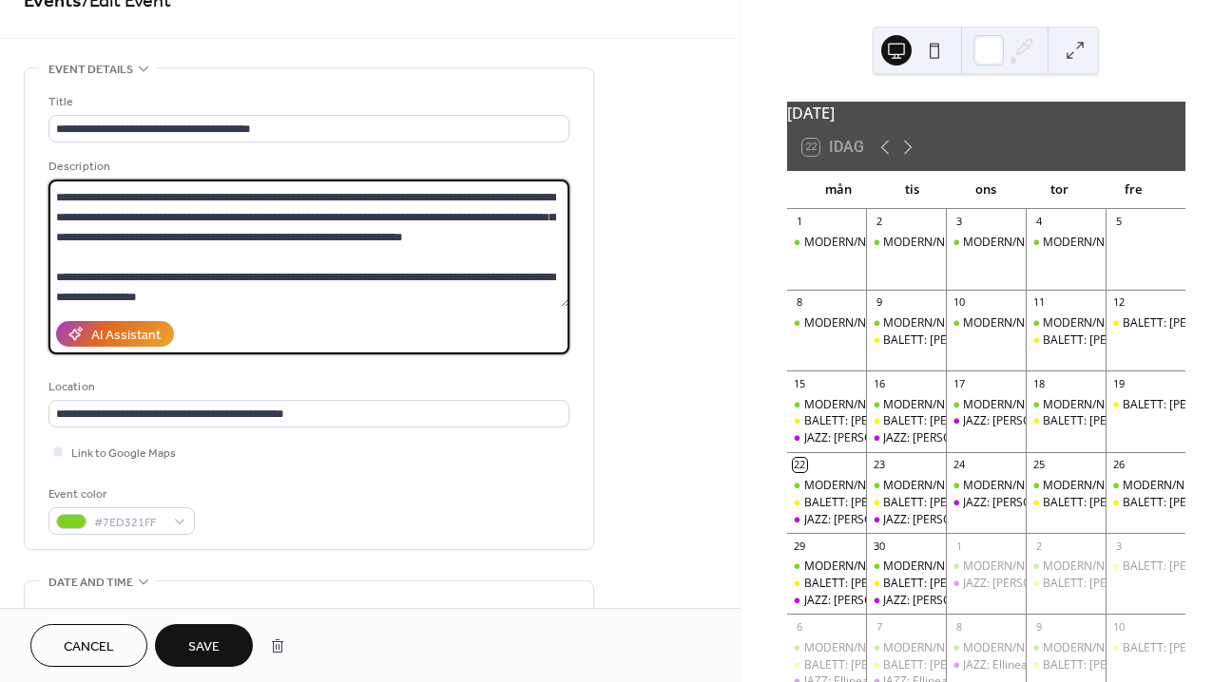
scroll to position [1418, 0]
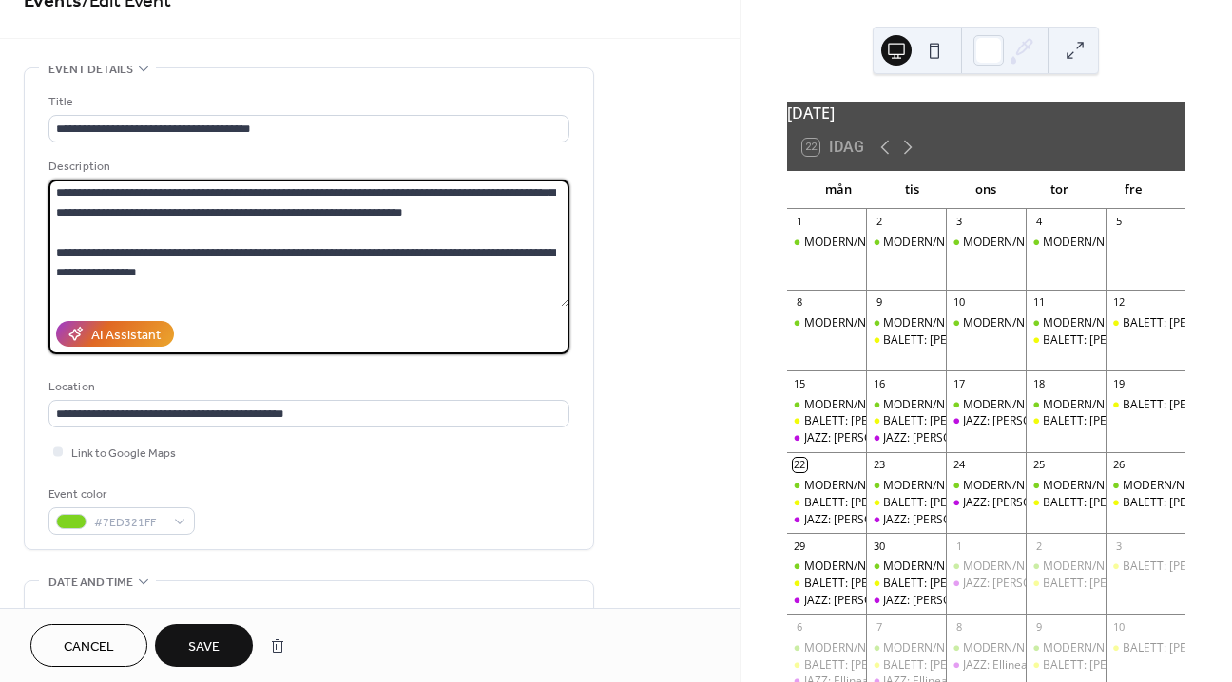
click at [189, 271] on textarea at bounding box center [308, 243] width 521 height 127
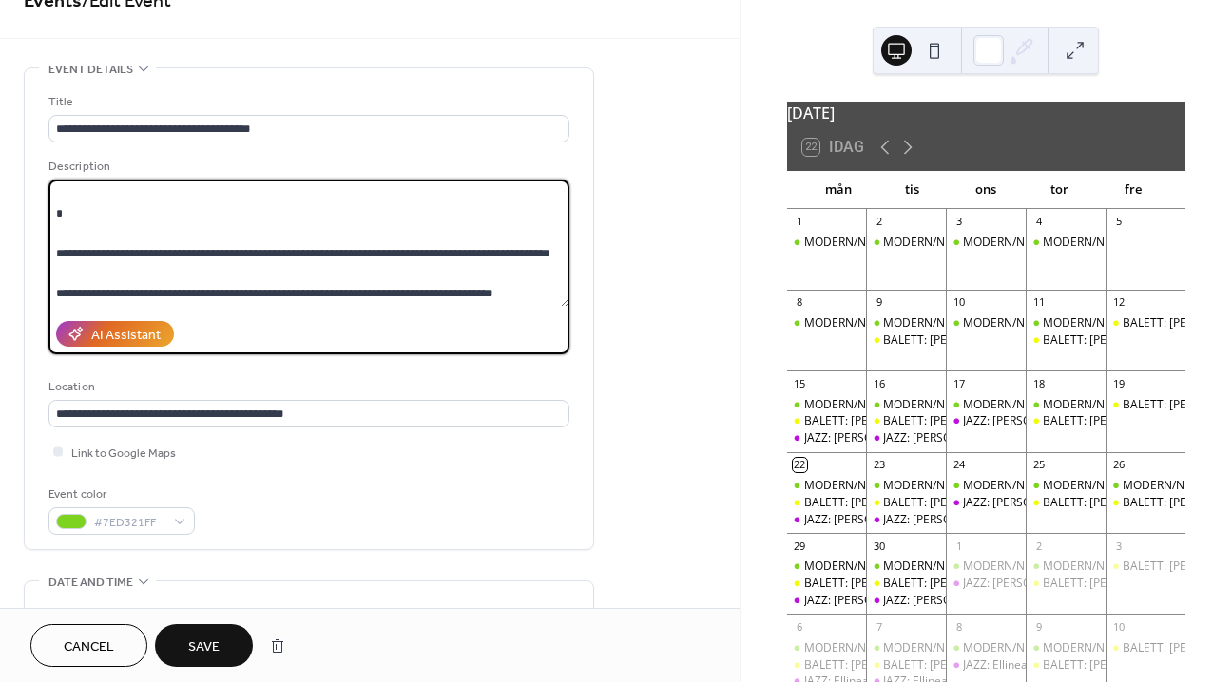
scroll to position [1559, 0]
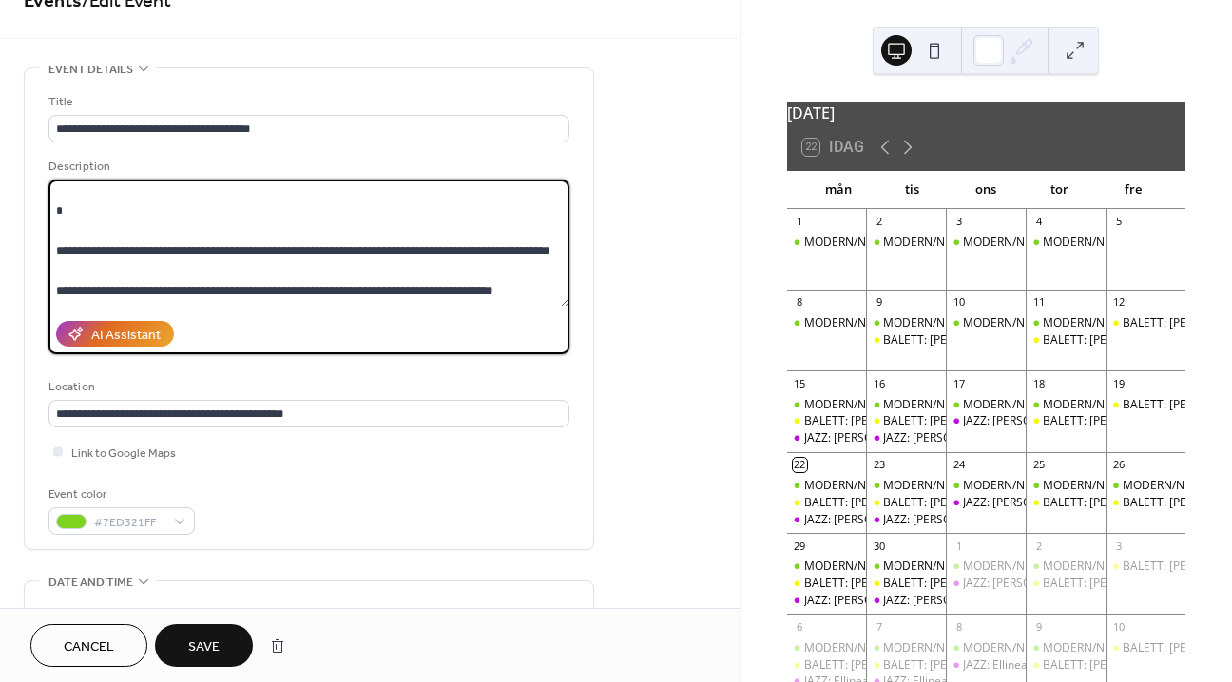
click at [110, 264] on textarea at bounding box center [308, 243] width 521 height 127
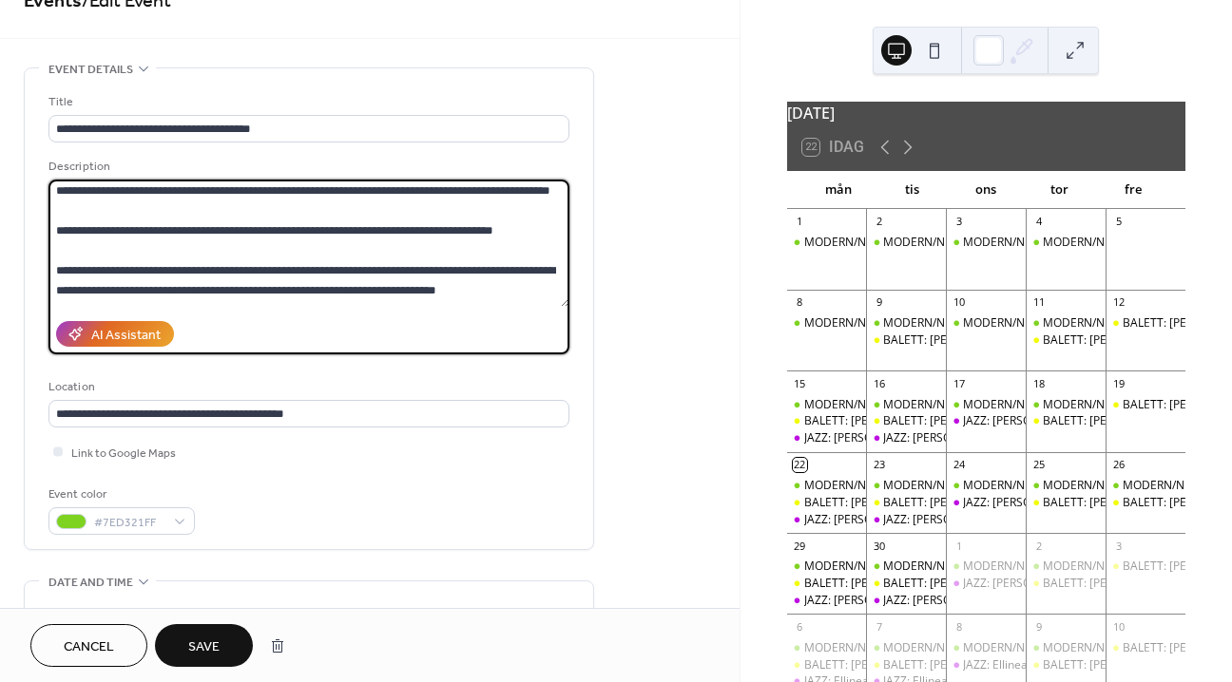
click at [95, 270] on textarea at bounding box center [308, 243] width 521 height 127
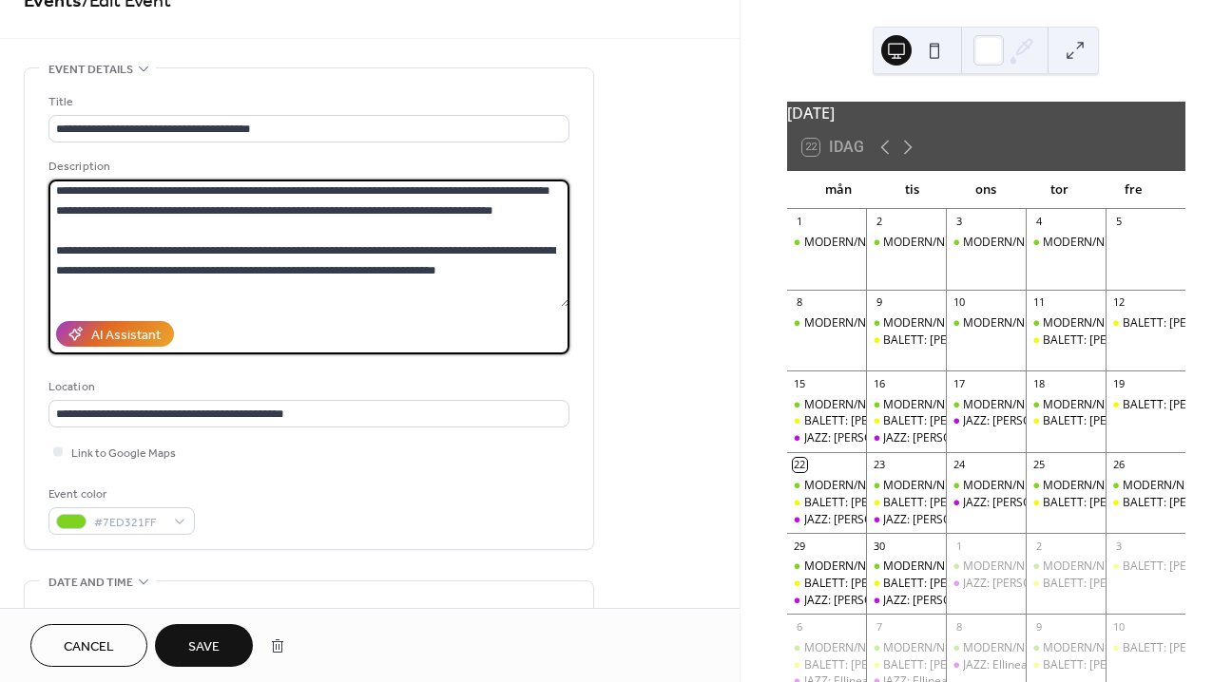
scroll to position [1591, 0]
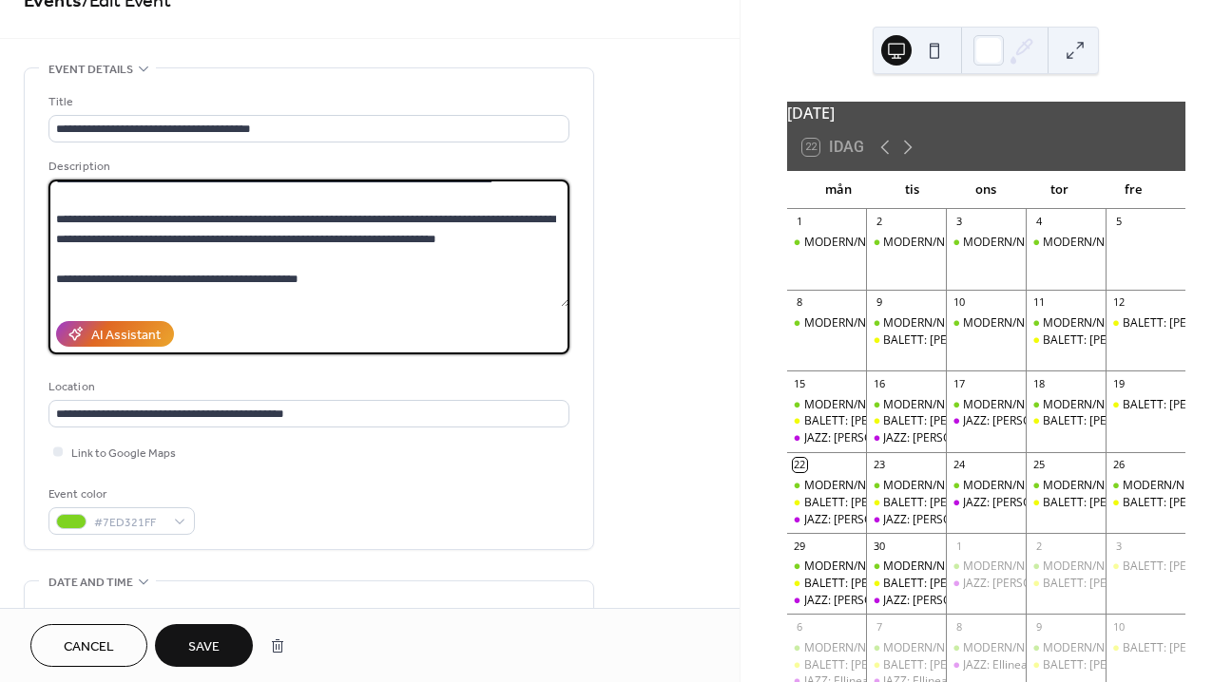
click at [106, 266] on textarea at bounding box center [308, 243] width 521 height 127
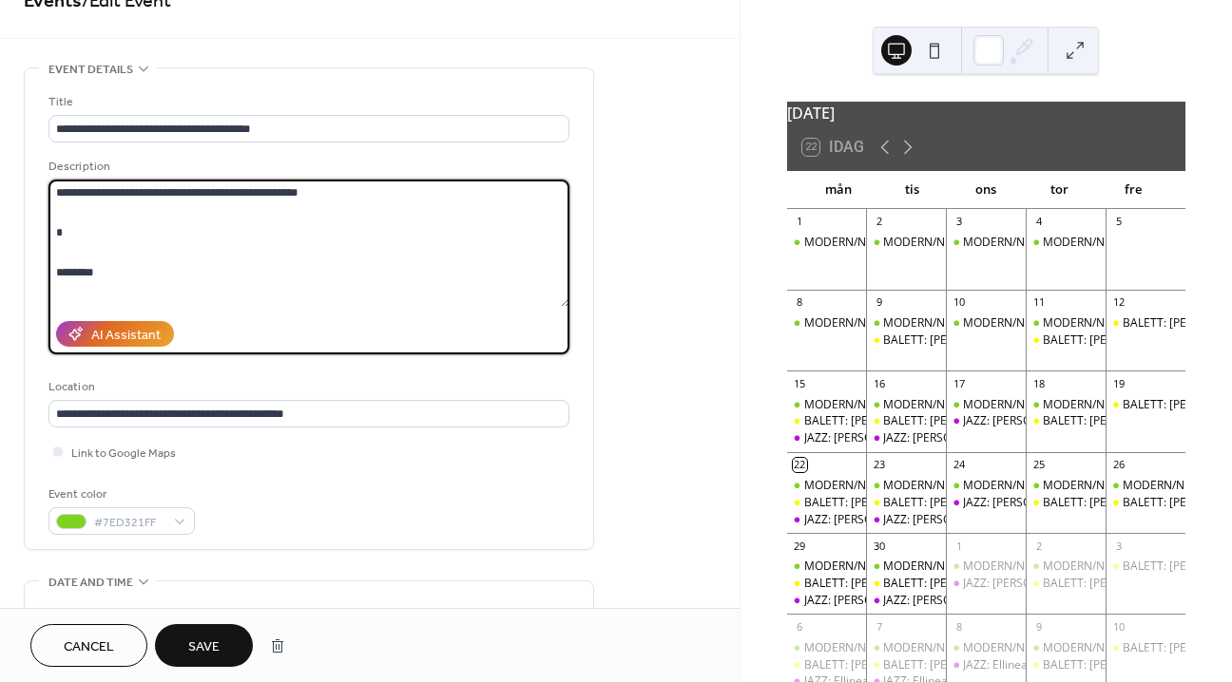
scroll to position [1658, 0]
click at [79, 233] on textarea at bounding box center [308, 243] width 521 height 127
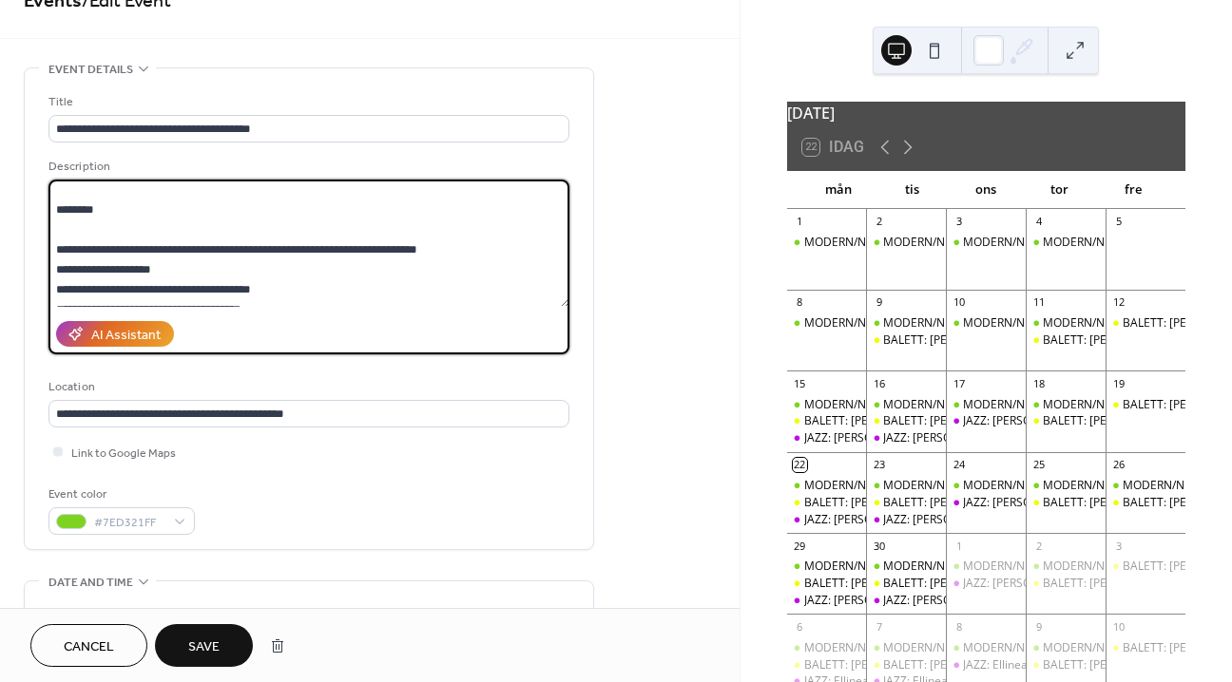
scroll to position [1704, 0]
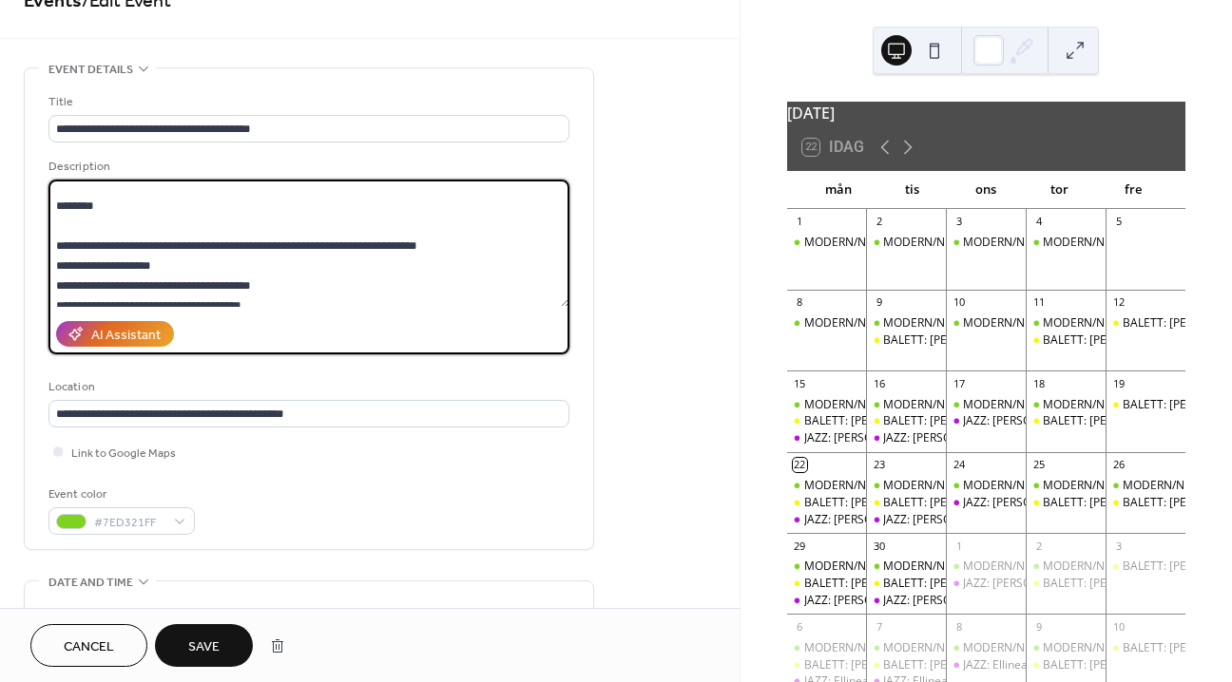
click at [91, 234] on textarea at bounding box center [308, 243] width 521 height 127
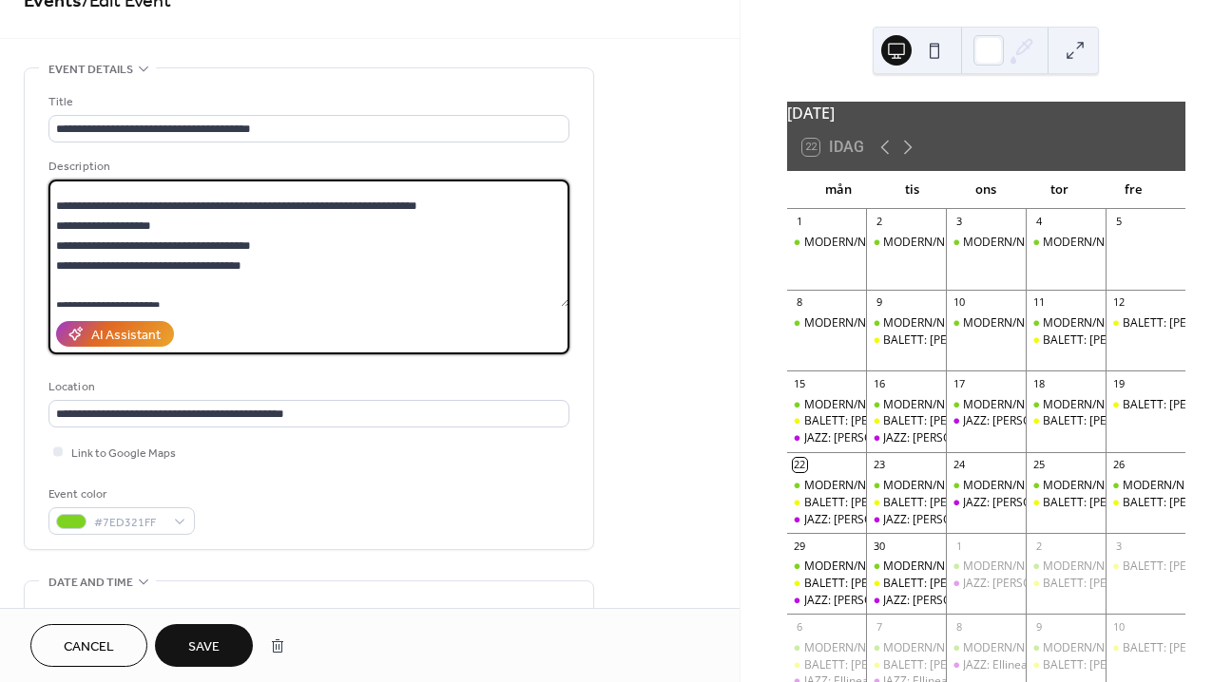
scroll to position [1698, 0]
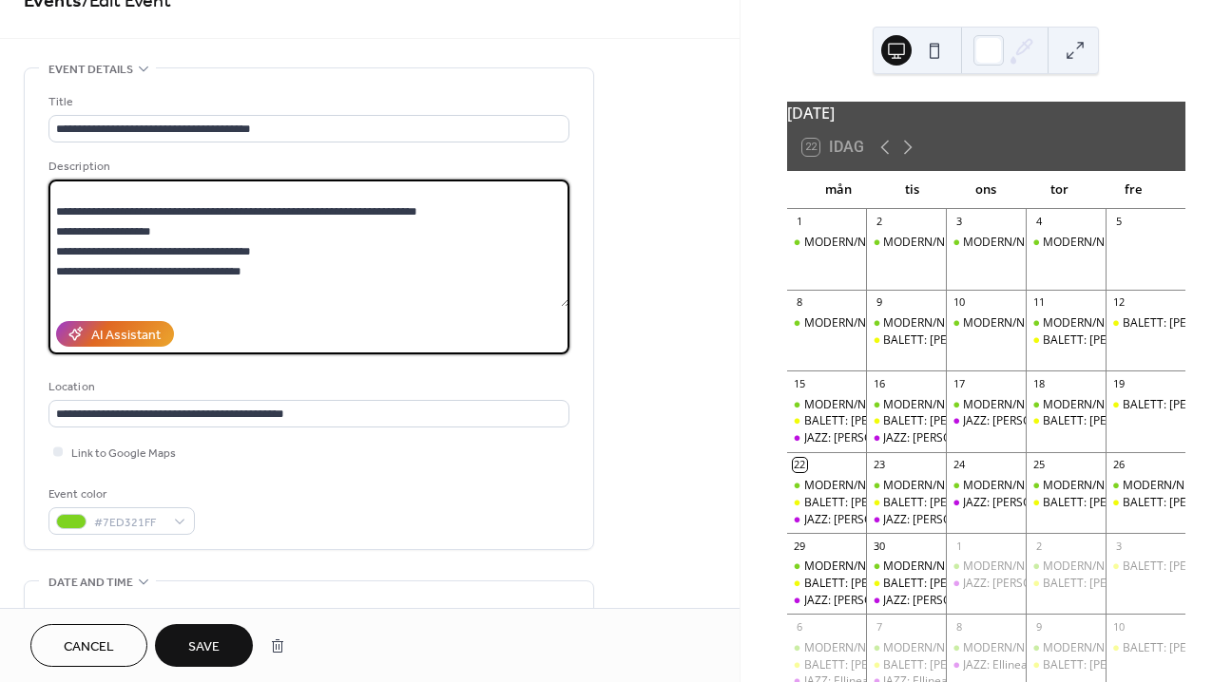
click at [83, 258] on textarea at bounding box center [308, 243] width 521 height 127
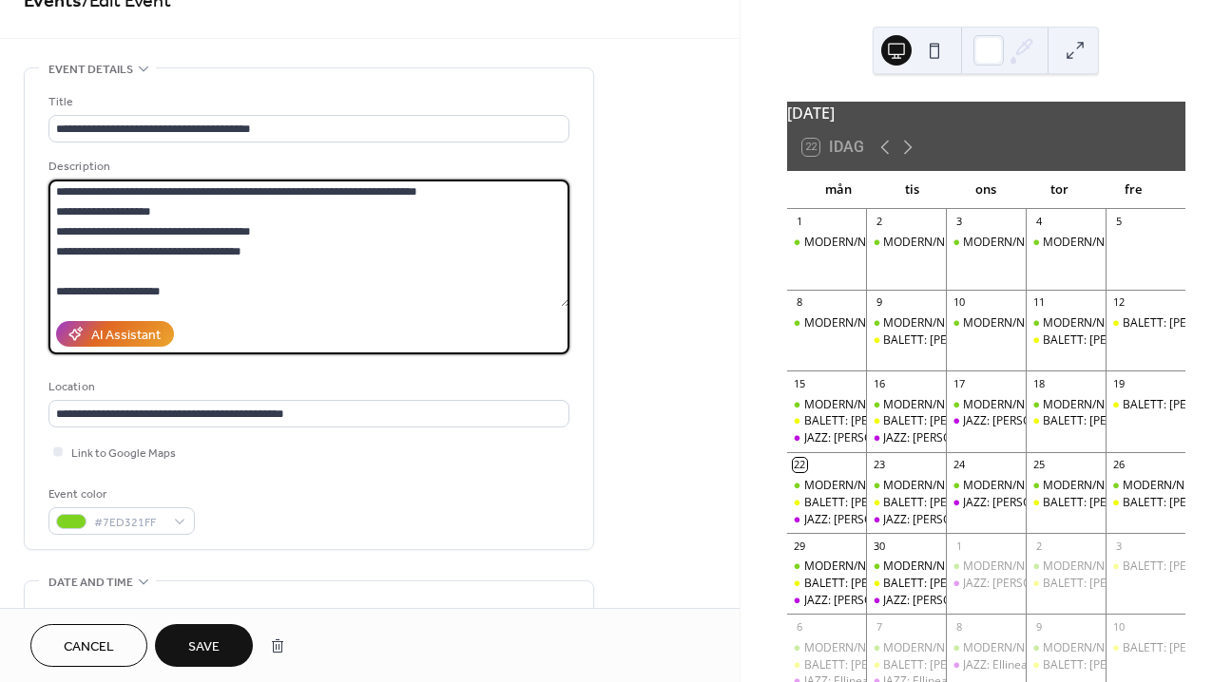
click at [452, 254] on textarea at bounding box center [308, 243] width 521 height 127
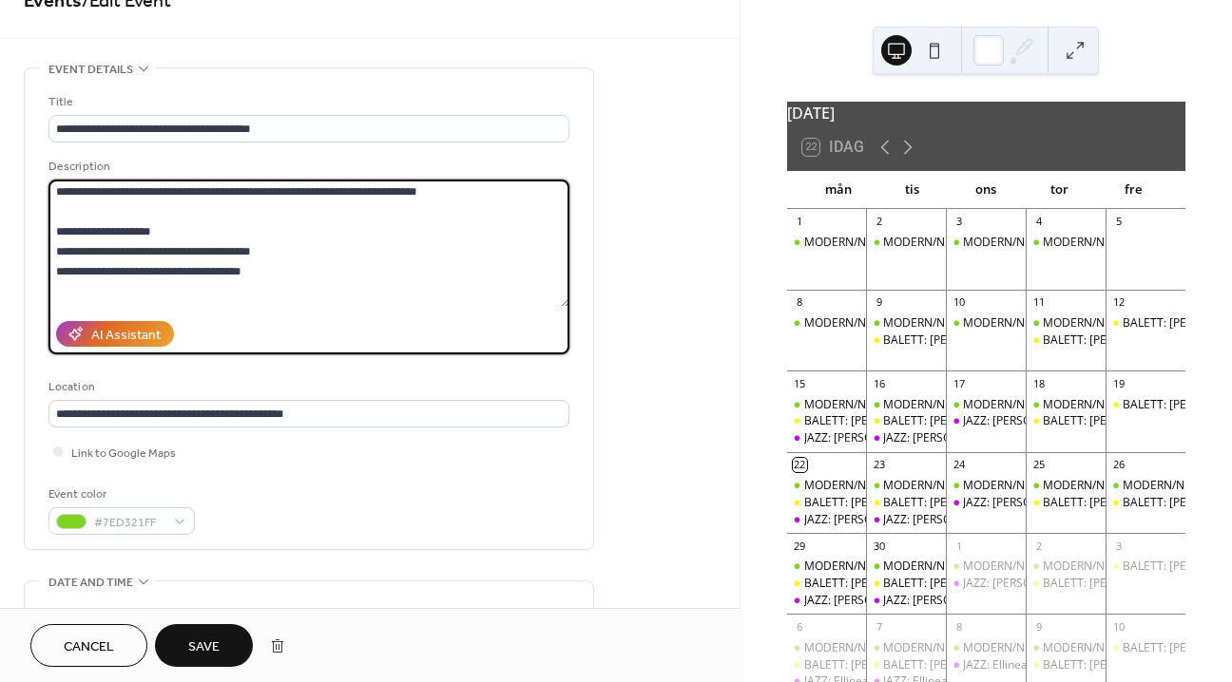
scroll to position [1778, 0]
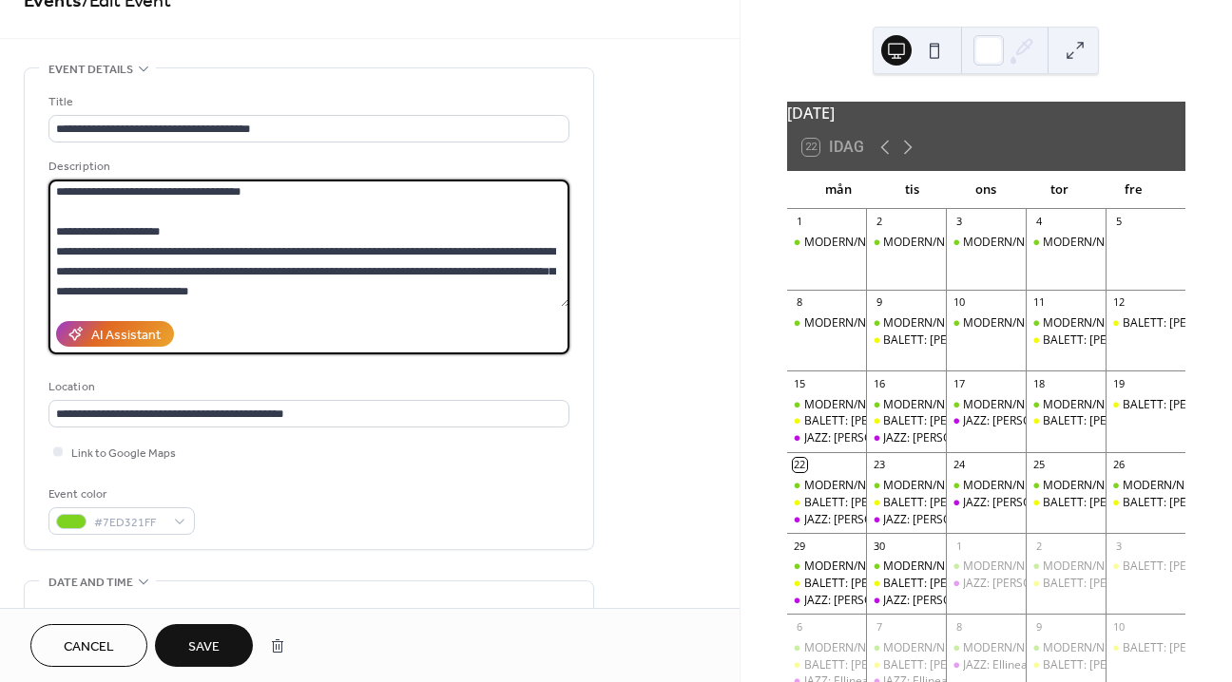
click at [258, 227] on textarea at bounding box center [308, 243] width 521 height 127
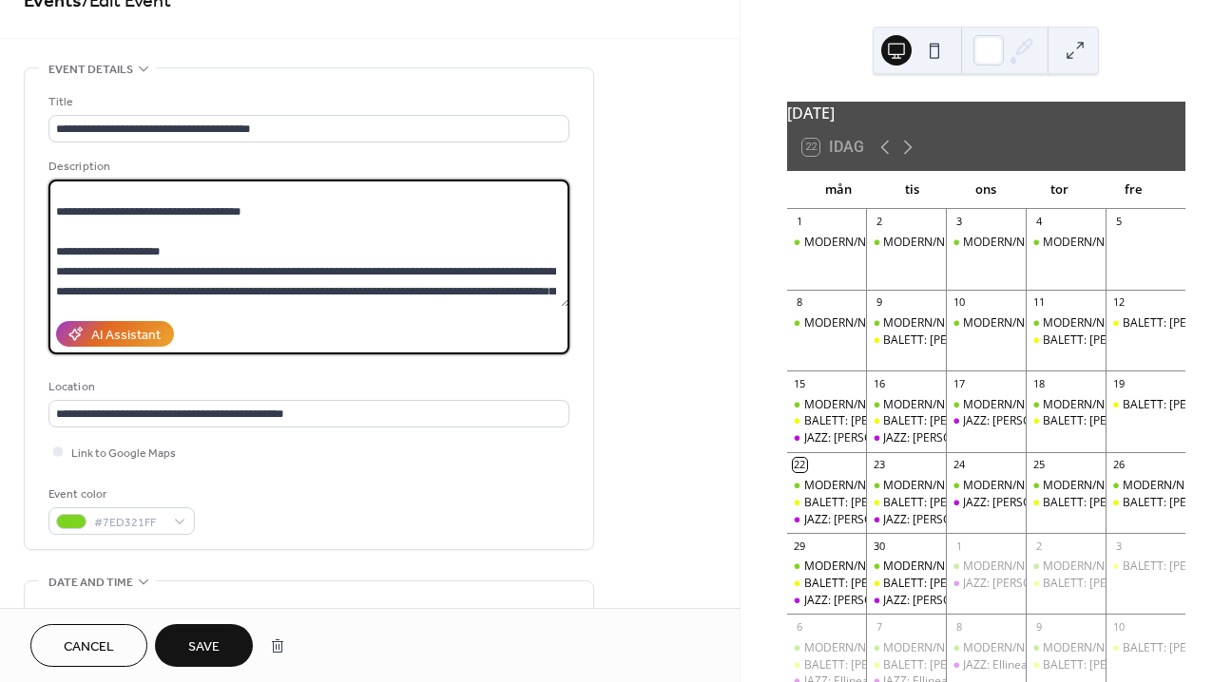
paste textarea "**********"
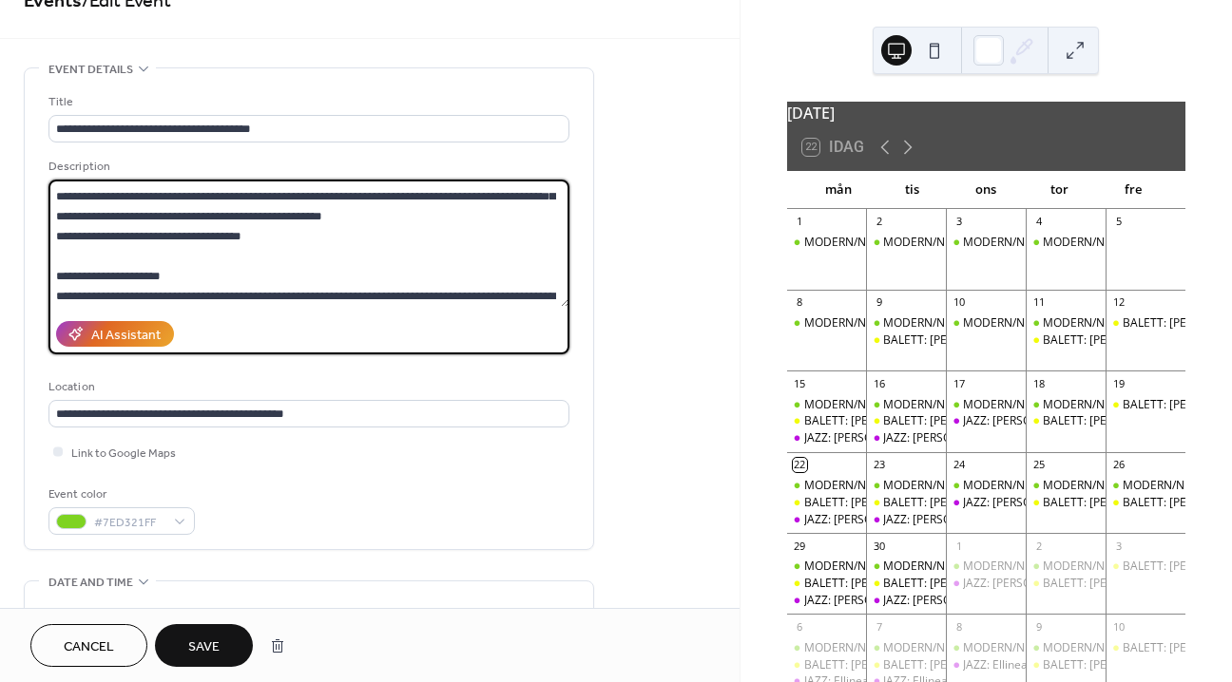
scroll to position [1850, 0]
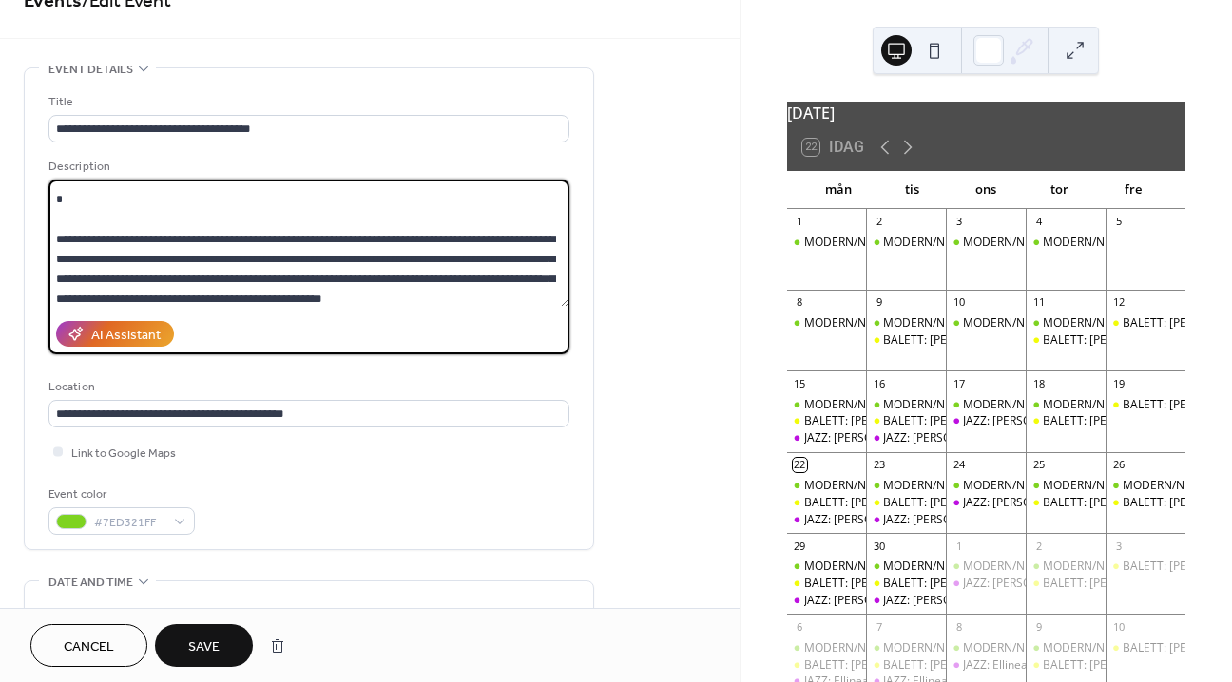
click at [147, 292] on textarea at bounding box center [308, 243] width 521 height 127
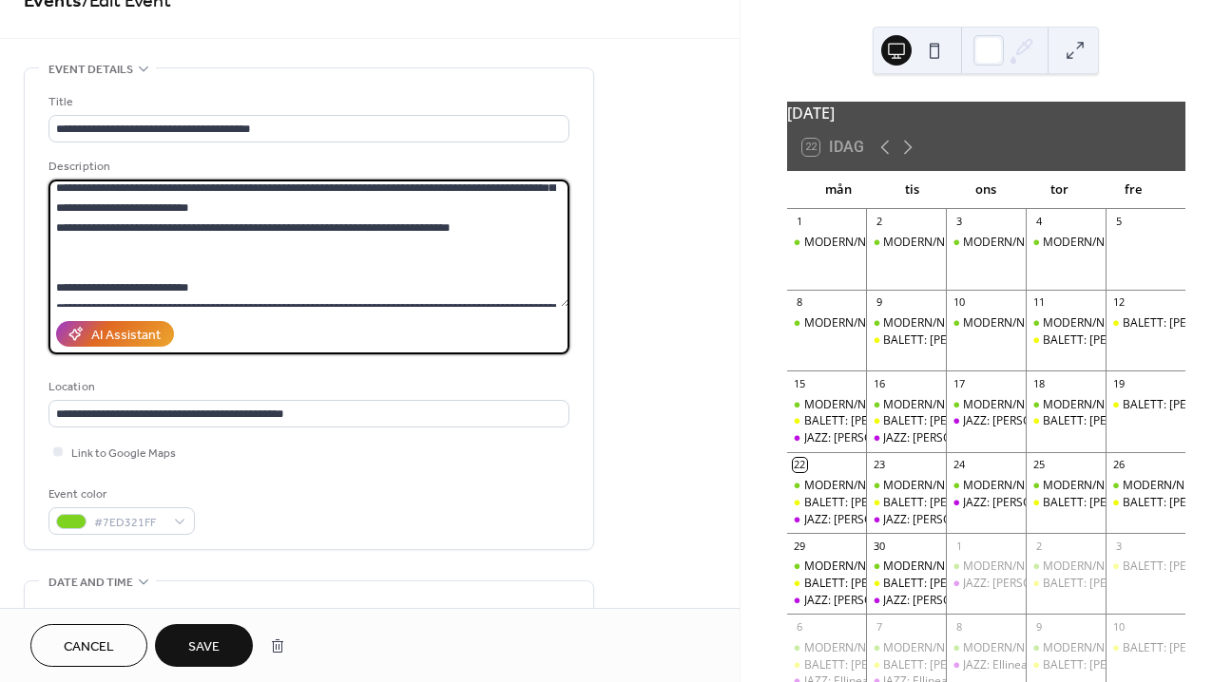
scroll to position [1956, 0]
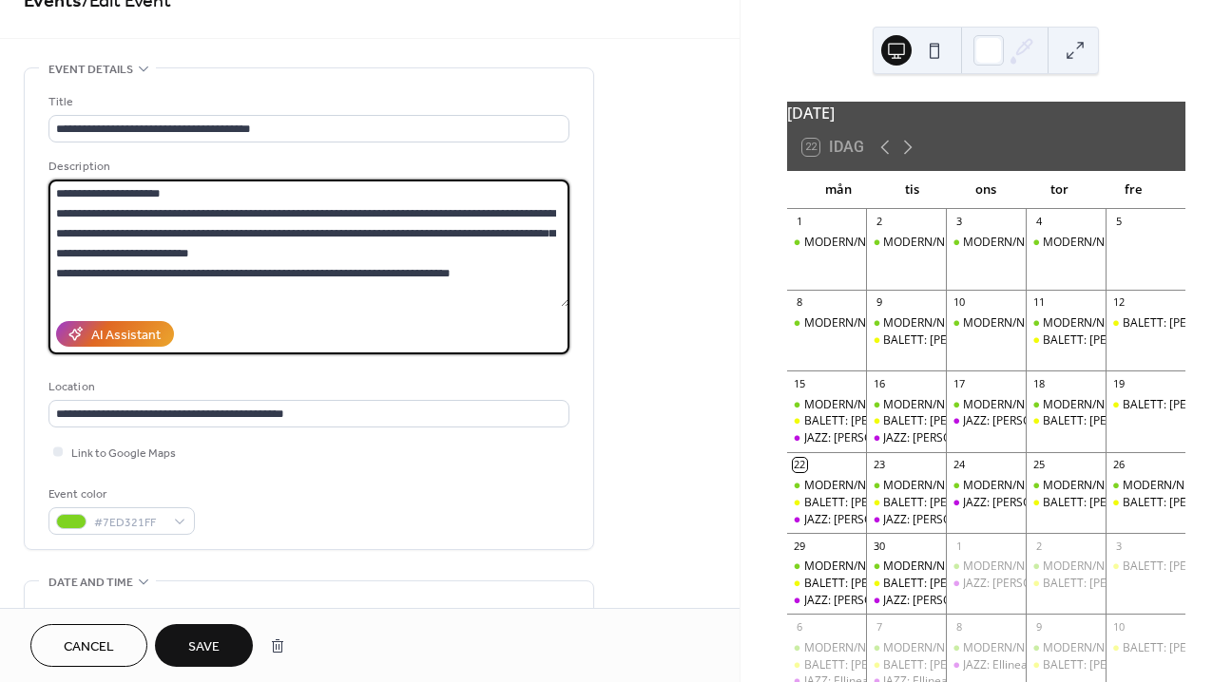
click at [59, 230] on textarea at bounding box center [308, 243] width 521 height 127
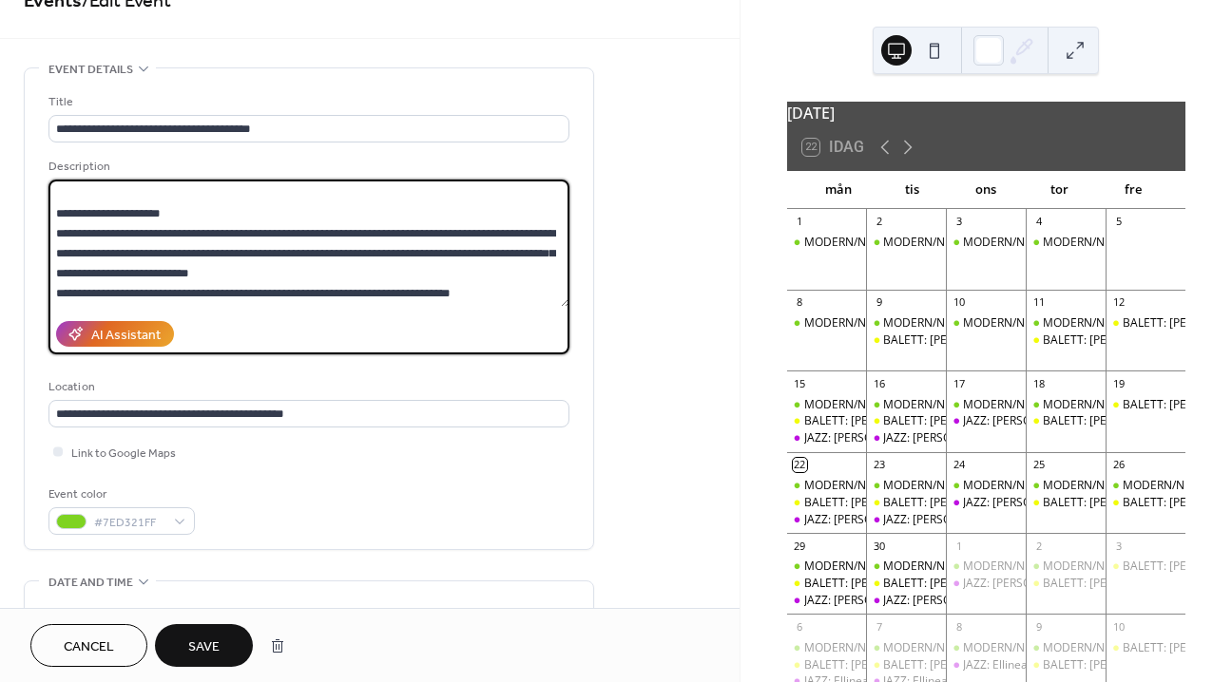
scroll to position [2017, 0]
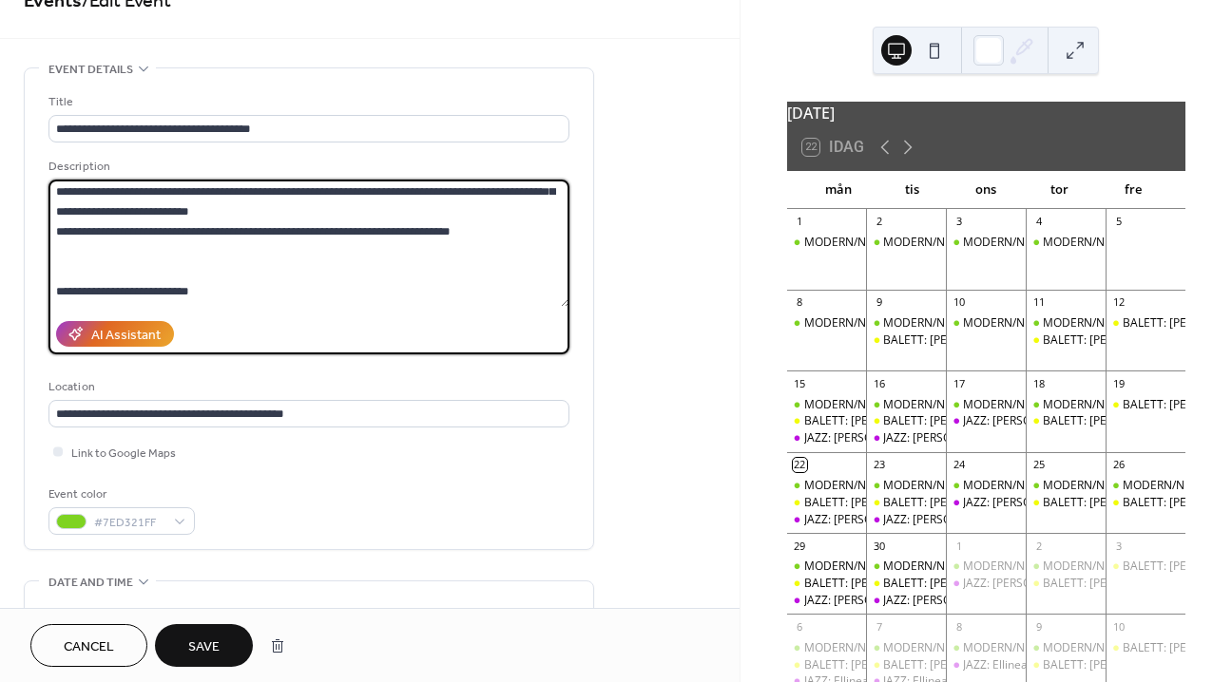
click at [284, 195] on textarea at bounding box center [308, 243] width 521 height 127
paste textarea "**********"
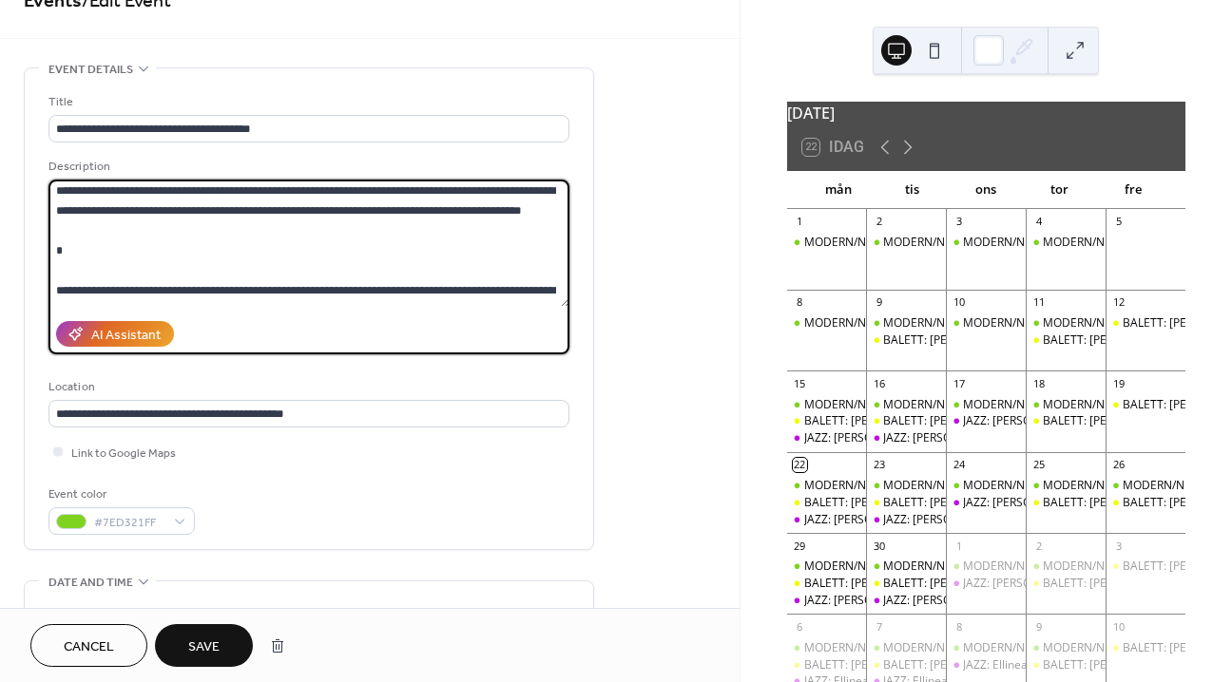
scroll to position [1990, 0]
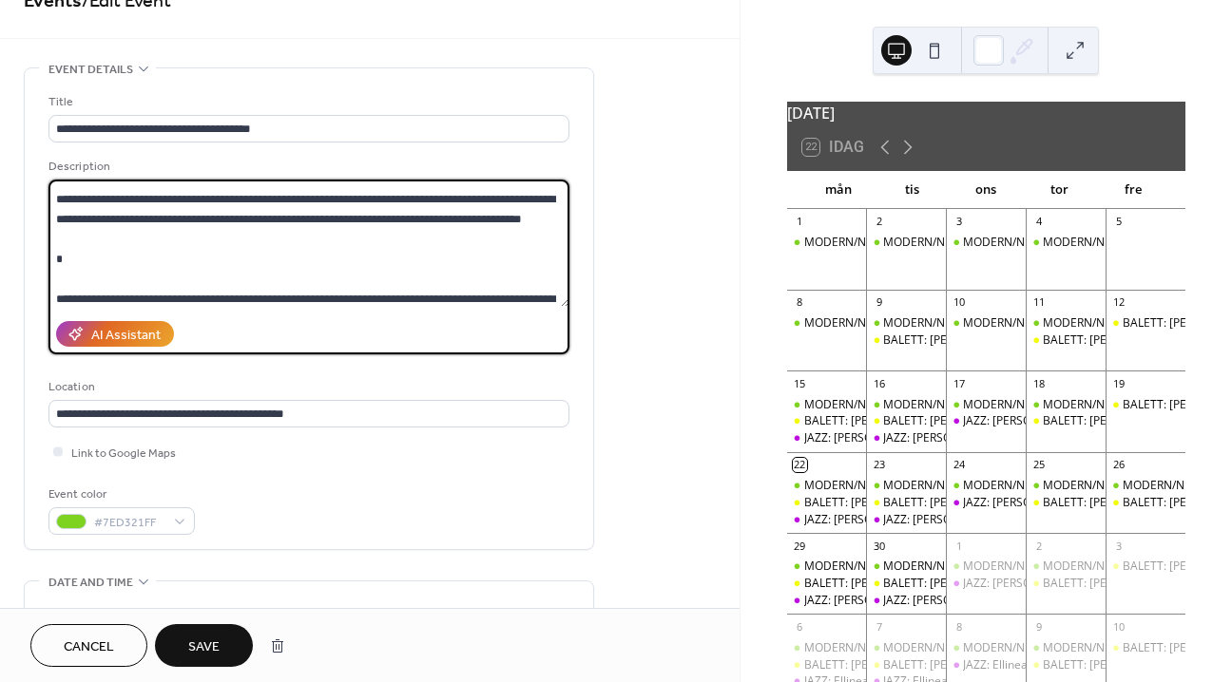
click at [120, 258] on textarea at bounding box center [308, 243] width 521 height 127
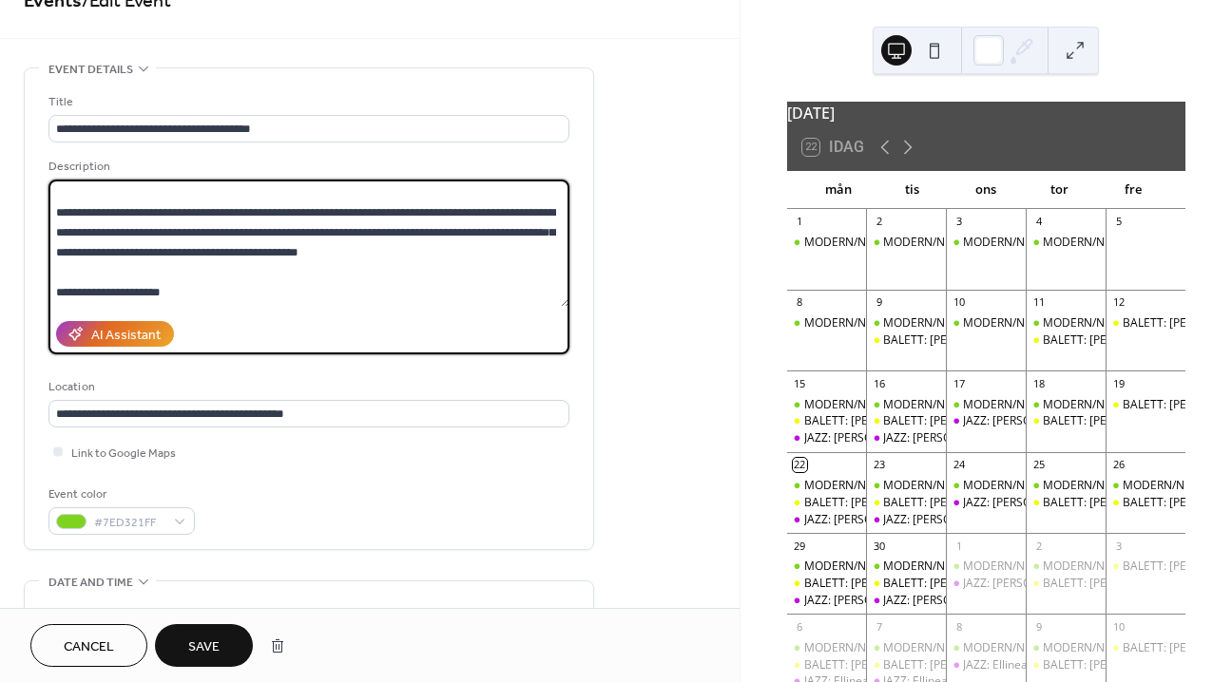
scroll to position [2089, 0]
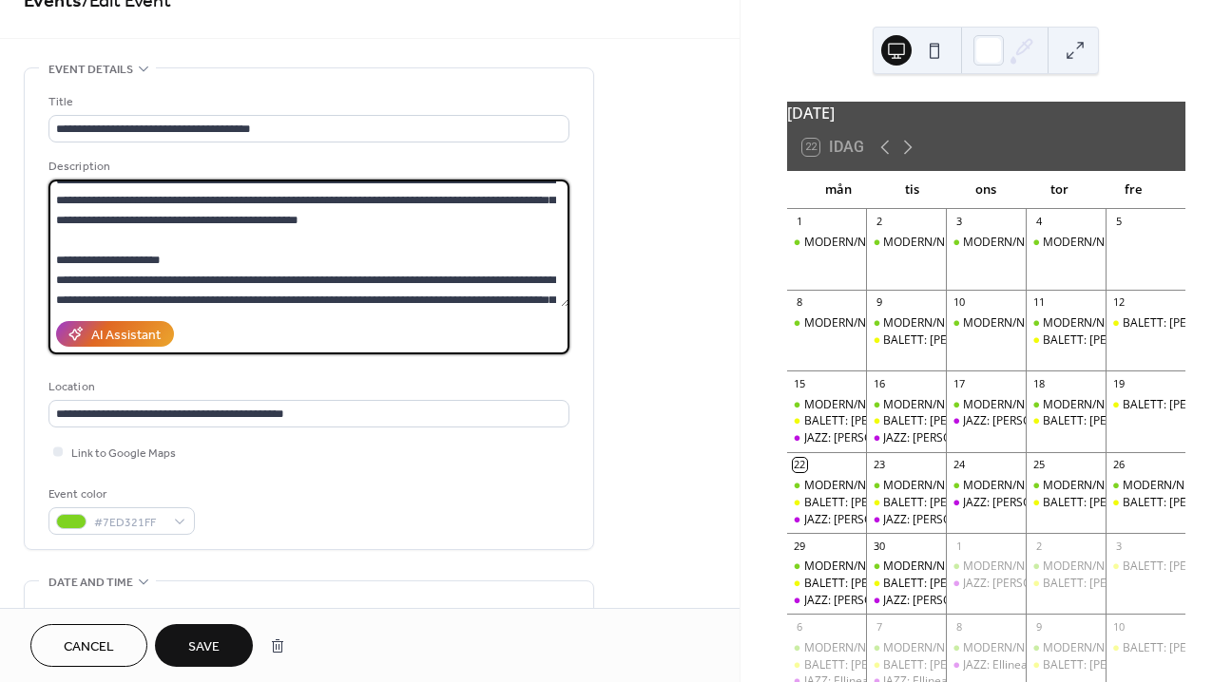
click at [156, 237] on textarea at bounding box center [308, 243] width 521 height 127
click at [134, 252] on textarea at bounding box center [308, 243] width 521 height 127
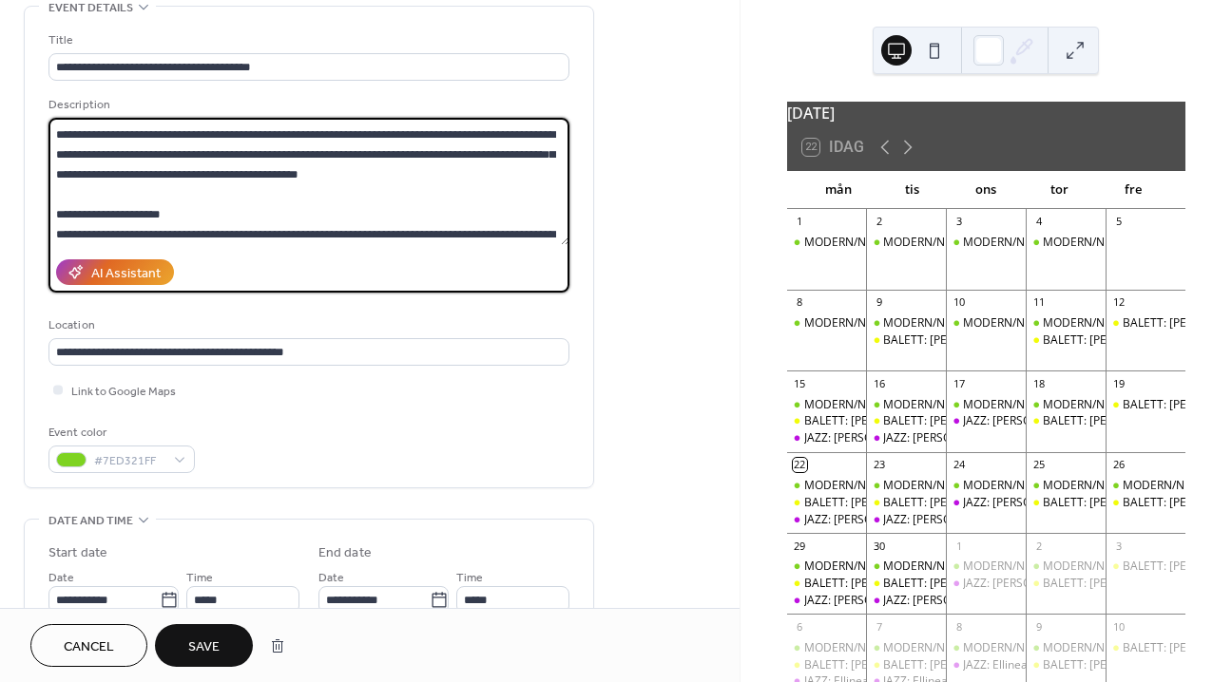
scroll to position [2574, 0]
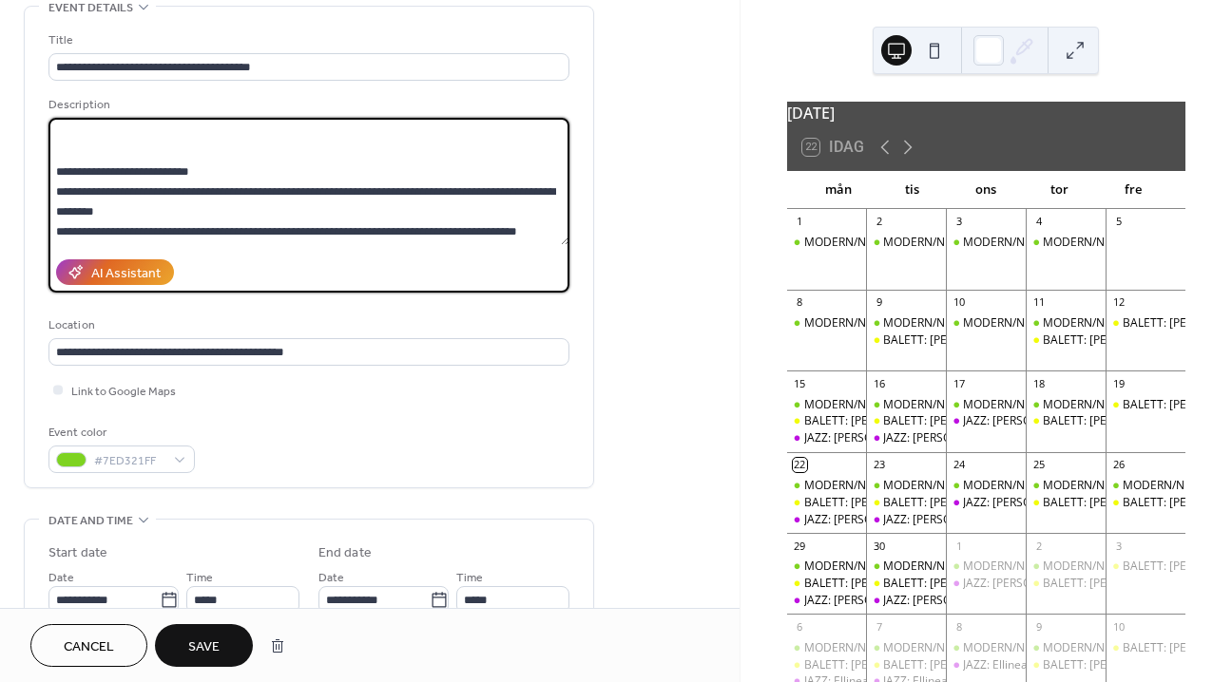
drag, startPoint x: 107, startPoint y: 207, endPoint x: 105, endPoint y: 196, distance: 11.8
click at [105, 196] on textarea at bounding box center [308, 181] width 521 height 127
click at [105, 190] on textarea at bounding box center [308, 181] width 521 height 127
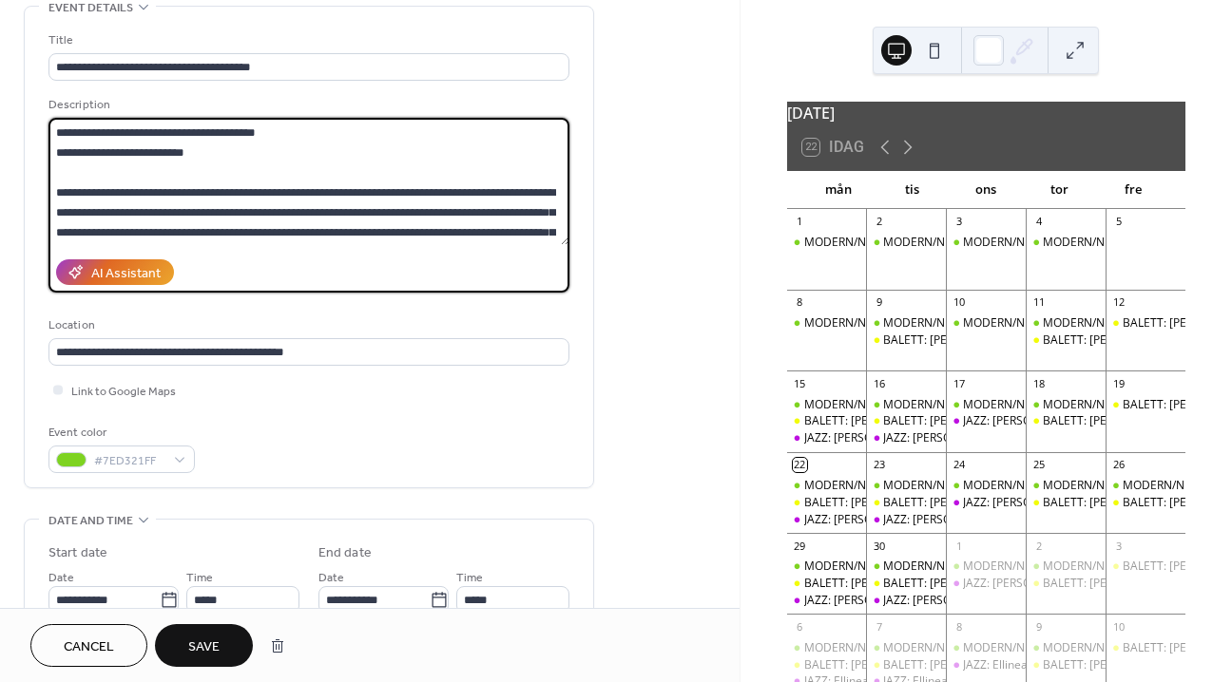
scroll to position [1078, 0]
click at [99, 208] on textarea at bounding box center [308, 181] width 521 height 127
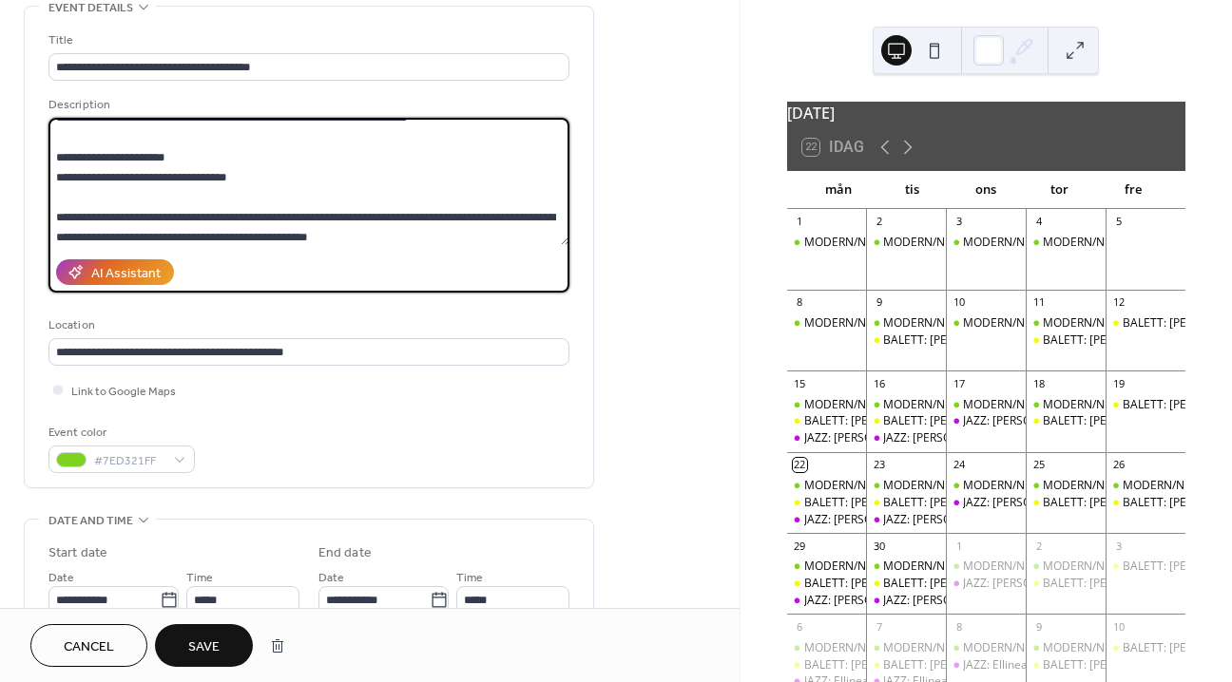
scroll to position [911, 0]
click at [143, 231] on textarea at bounding box center [308, 181] width 521 height 127
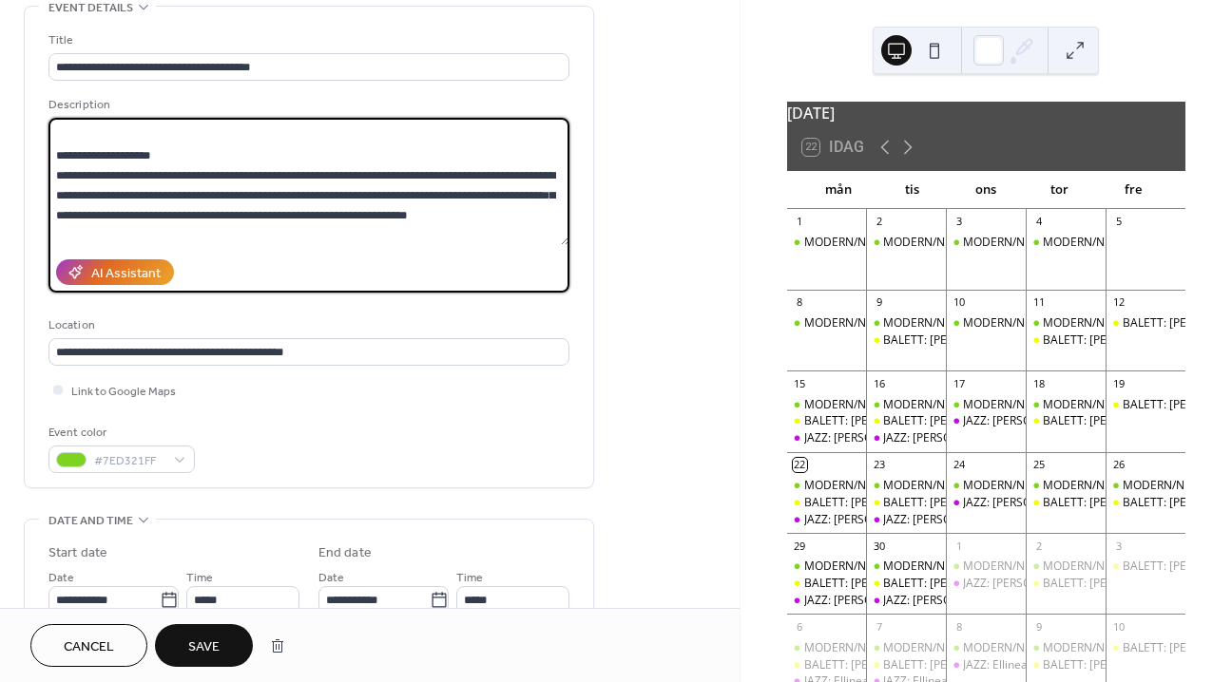
scroll to position [793, 0]
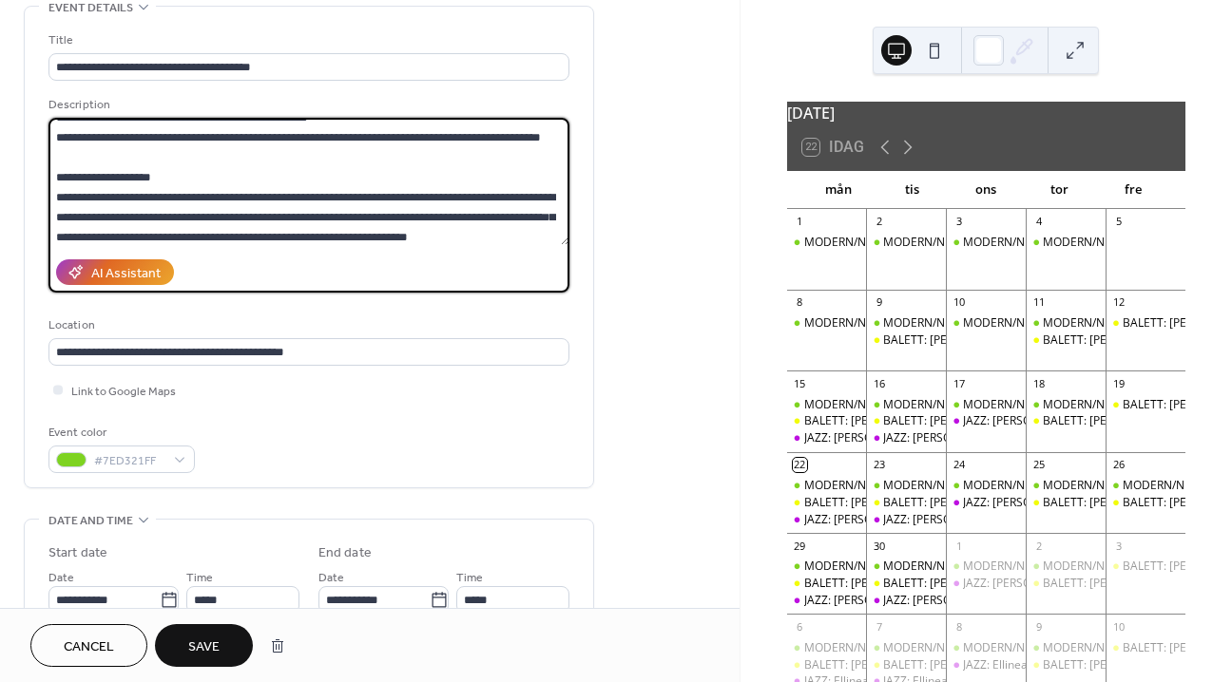
drag, startPoint x: 105, startPoint y: 182, endPoint x: 57, endPoint y: 143, distance: 61.6
click at [57, 143] on textarea at bounding box center [308, 181] width 521 height 127
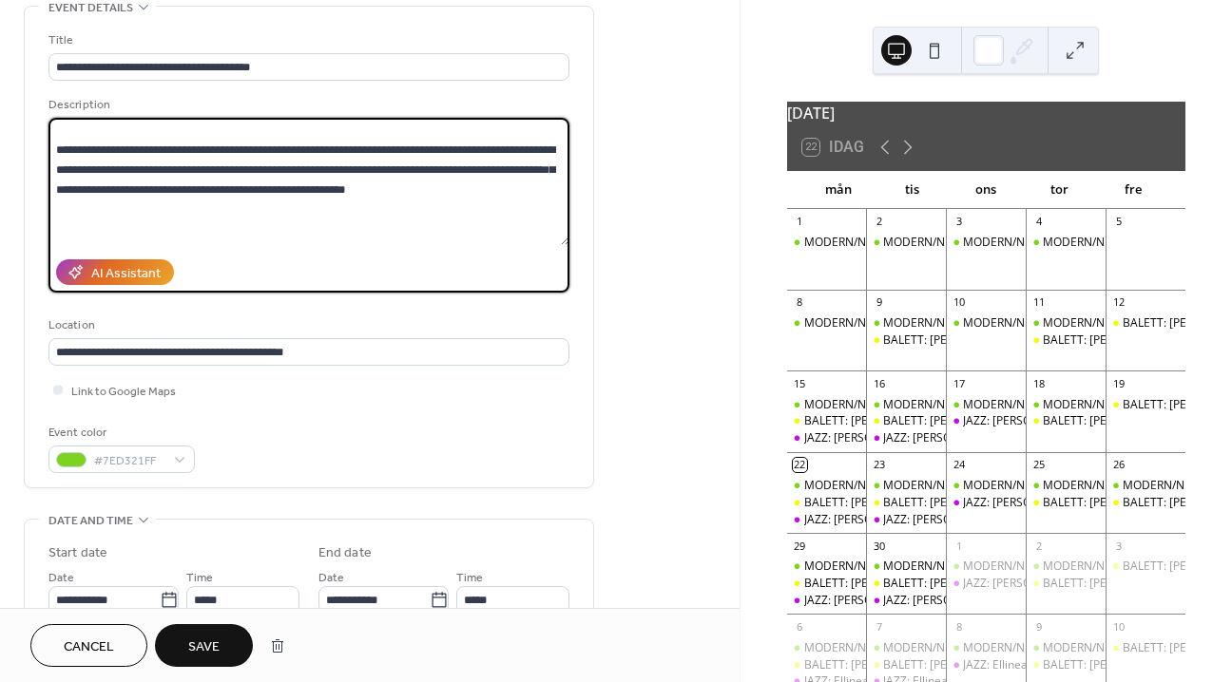
scroll to position [678, 0]
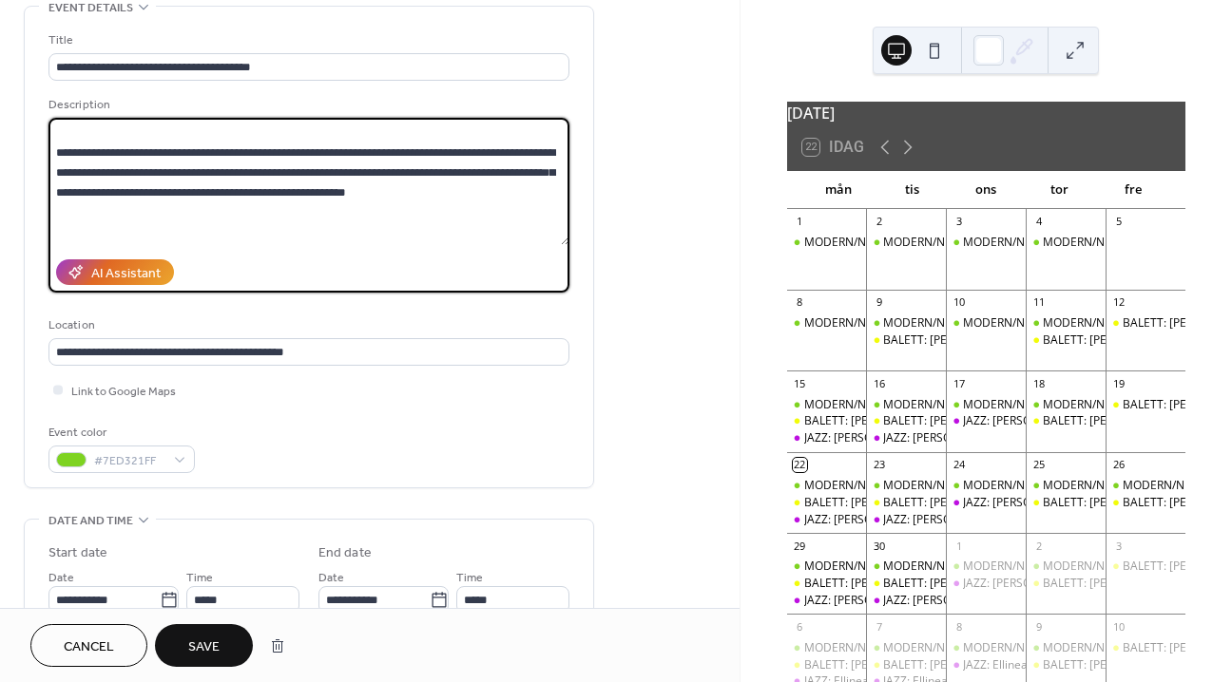
drag, startPoint x: 487, startPoint y: 212, endPoint x: 34, endPoint y: 163, distance: 455.9
click at [34, 163] on div "**********" at bounding box center [309, 247] width 568 height 481
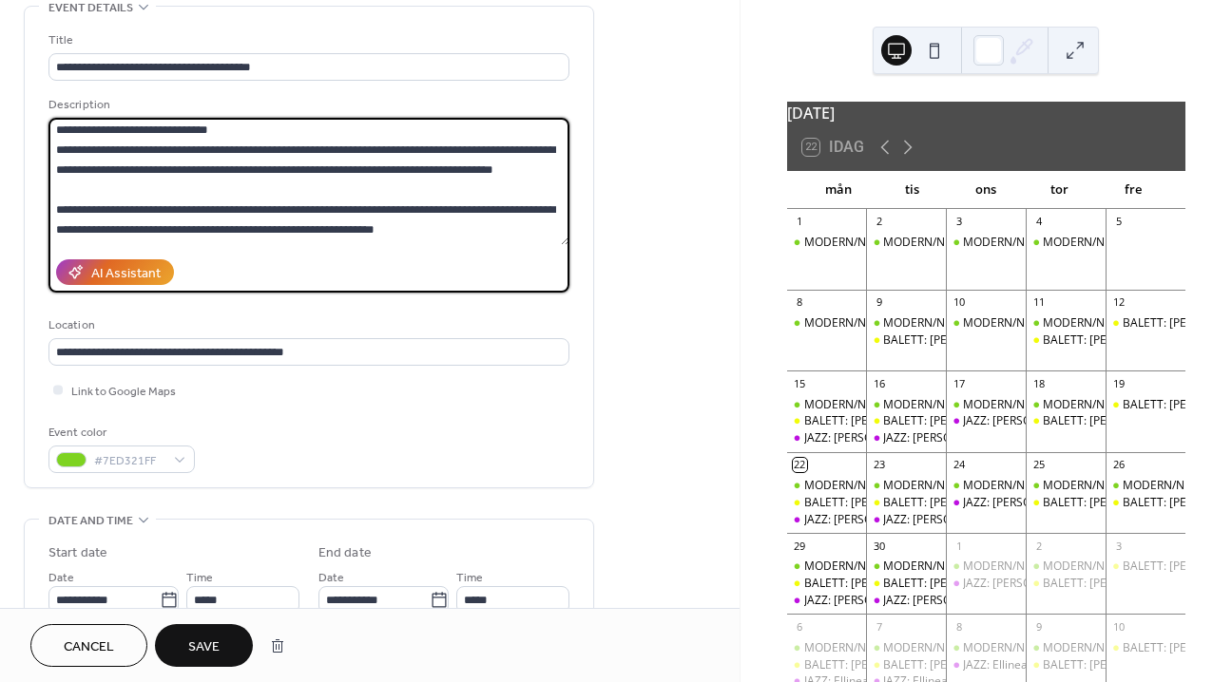
scroll to position [593, 0]
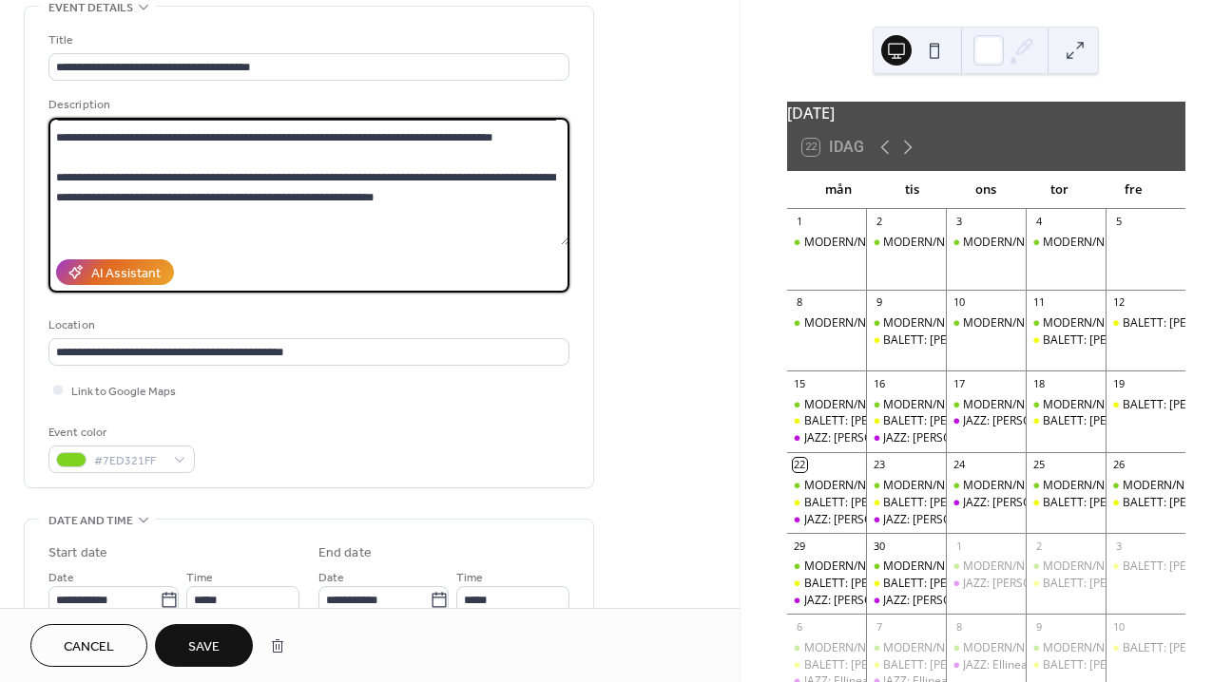
drag, startPoint x: 408, startPoint y: 220, endPoint x: 27, endPoint y: 193, distance: 382.1
click at [27, 193] on div "**********" at bounding box center [309, 247] width 568 height 481
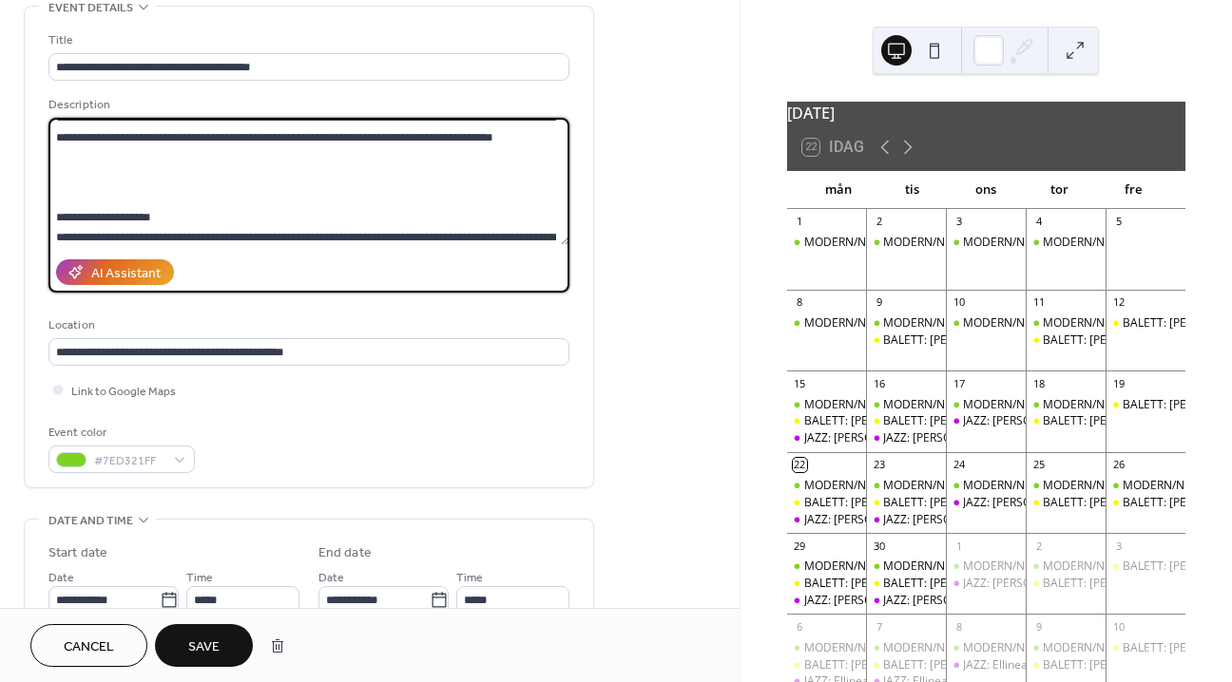
scroll to position [545, 0]
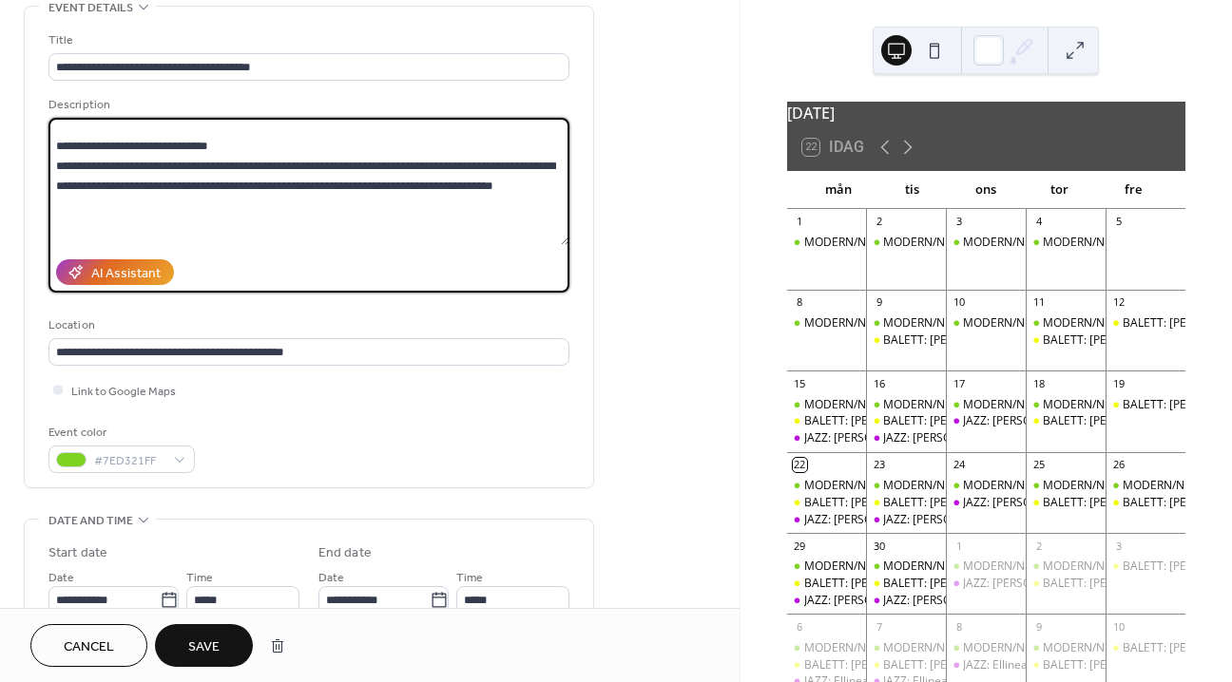
click at [543, 210] on textarea at bounding box center [308, 181] width 521 height 127
drag, startPoint x: 543, startPoint y: 210, endPoint x: 56, endPoint y: 192, distance: 486.9
click at [56, 192] on textarea at bounding box center [308, 181] width 521 height 127
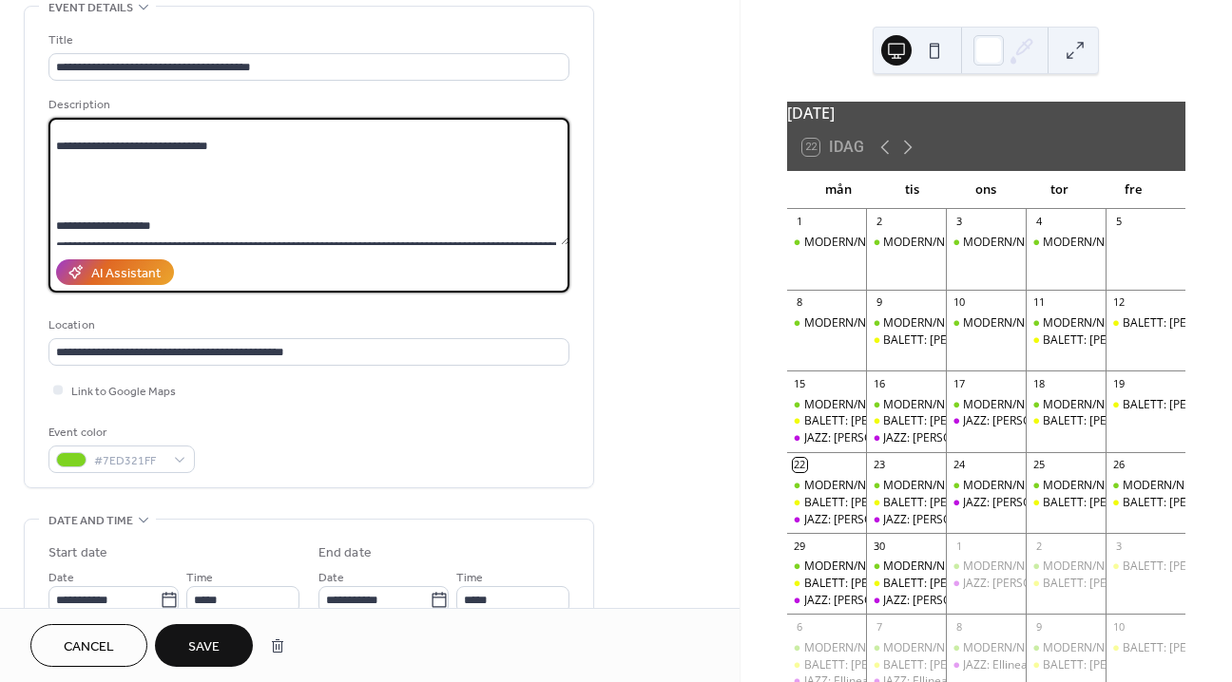
click at [91, 222] on textarea at bounding box center [308, 181] width 521 height 127
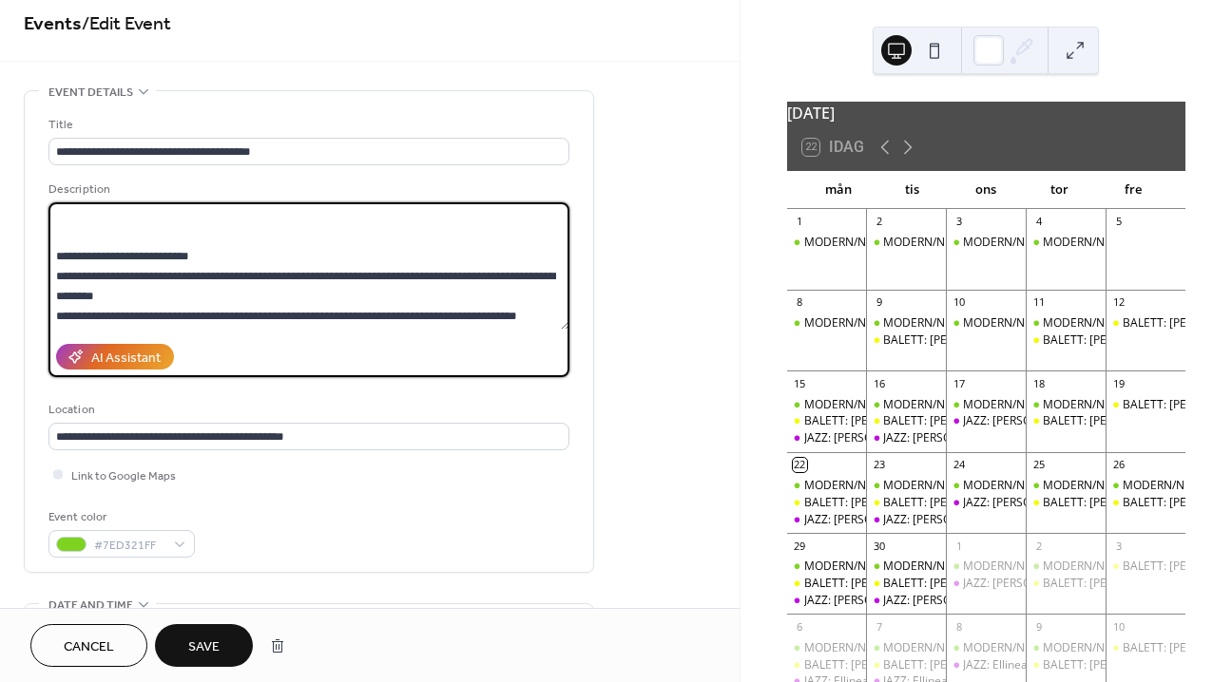
scroll to position [2058, 0]
type textarea "**********"
click at [199, 641] on span "Save" at bounding box center [203, 648] width 31 height 20
